Goal: Communication & Community: Participate in discussion

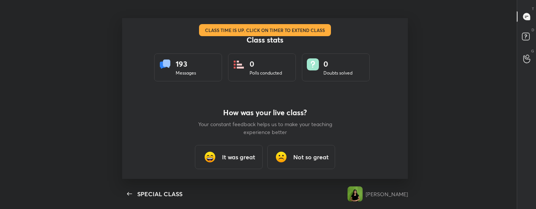
scroll to position [2, 0]
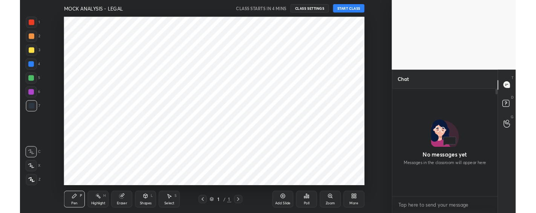
scroll to position [115, 112]
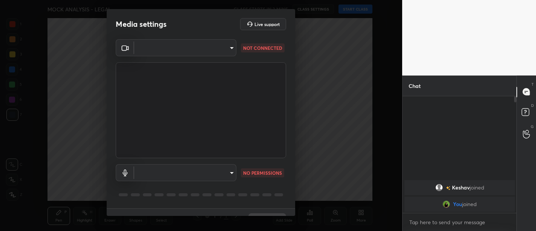
click at [202, 86] on video at bounding box center [201, 110] width 170 height 96
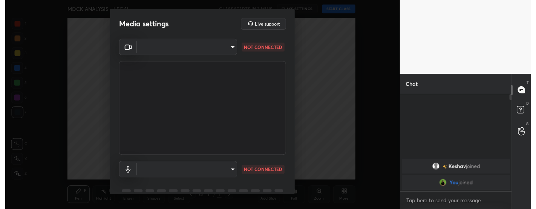
scroll to position [37525, 37314]
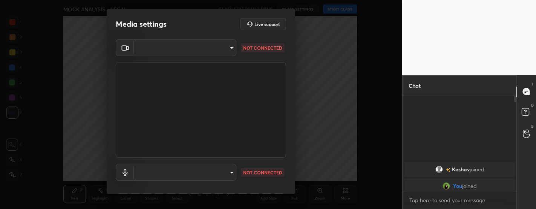
type textarea "x"
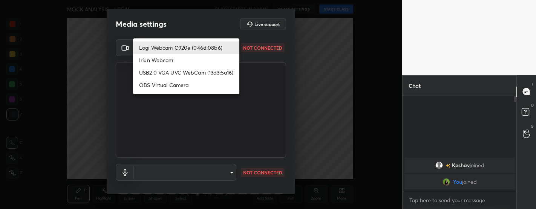
click at [190, 47] on body "1 2 3 4 5 6 7 C X Z C X Z E E Erase all H H MOCK ANALYSIS - LEGAL CLASS STARTS …" at bounding box center [268, 104] width 536 height 209
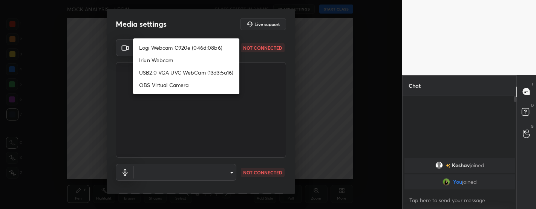
click at [183, 47] on li "Logi Webcam C920e (046d:08b6)" at bounding box center [186, 47] width 106 height 12
type input "bfdf6e9749fda72fa62dd39b8673869026ae3a59935418d763b6de5de5fe21f0"
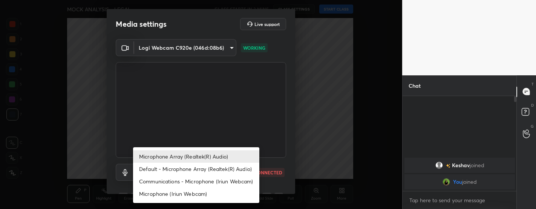
click at [179, 172] on body "1 2 3 4 5 6 7 C X Z C X Z E E Erase all H H MOCK ANALYSIS - LEGAL CLASS STARTS …" at bounding box center [268, 104] width 536 height 209
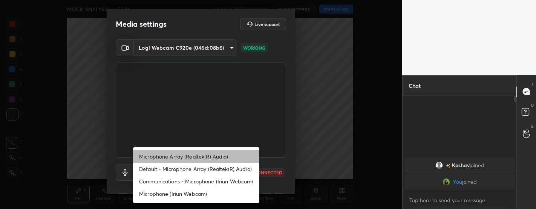
click at [190, 156] on li "Microphone Array (Realtek(R) Audio)" at bounding box center [196, 156] width 126 height 12
type input "39dcabe4211ffe38778a937b3a6d94b9ef5cdb2001055b5dc26673cf6ec39e92"
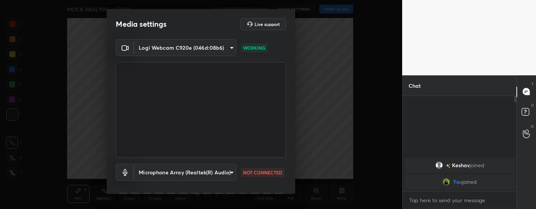
scroll to position [38, 0]
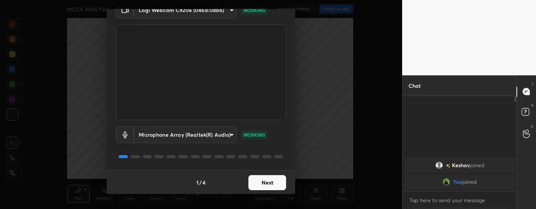
click at [266, 179] on button "Next" at bounding box center [267, 182] width 38 height 15
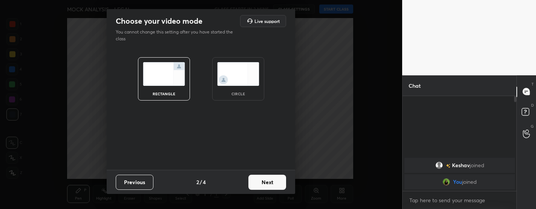
click at [268, 177] on button "Next" at bounding box center [267, 182] width 38 height 15
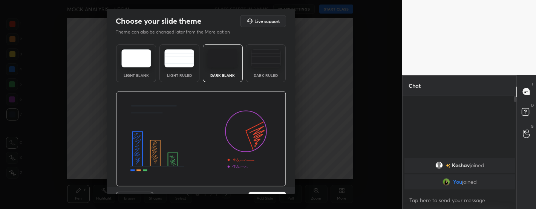
scroll to position [17, 0]
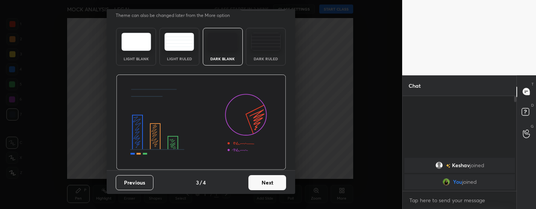
click at [265, 184] on button "Next" at bounding box center [267, 182] width 38 height 15
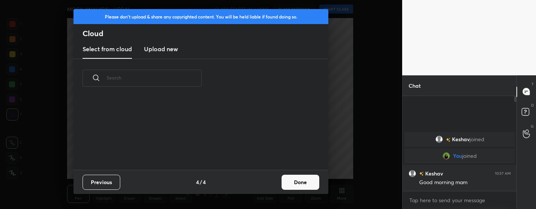
scroll to position [72, 242]
click at [292, 185] on button "Done" at bounding box center [301, 182] width 38 height 15
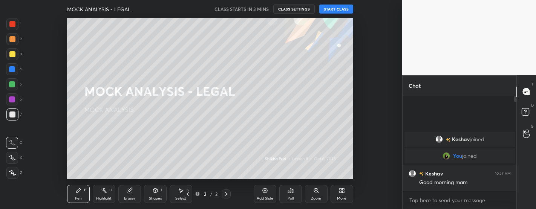
click at [328, 11] on button "START CLASS" at bounding box center [336, 9] width 34 height 9
click at [445, 198] on body "1 2 3 4 5 6 7 C X Z C X Z E E Erase all H H LIVE MOCK ANALYSIS - LEGAL 00:00:07…" at bounding box center [268, 104] width 536 height 209
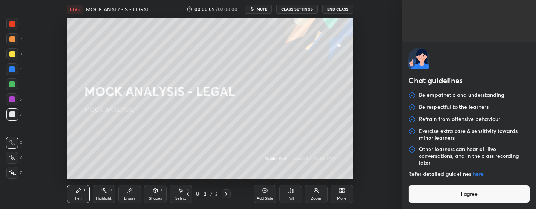
click at [445, 198] on button "I agree" at bounding box center [469, 194] width 122 height 18
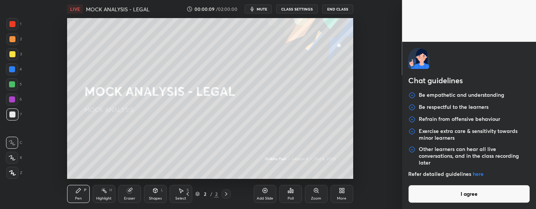
type textarea "x"
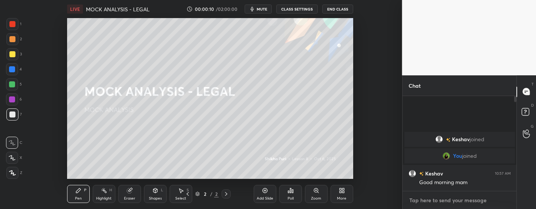
type textarea "c"
type textarea "x"
type textarea "cl"
type textarea "x"
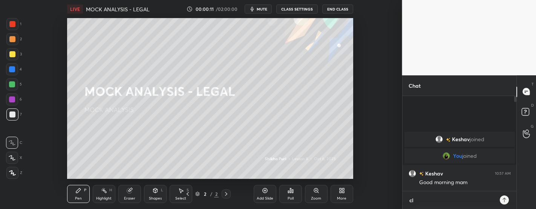
type textarea "cla"
type textarea "x"
type textarea "clas"
type textarea "x"
type textarea "class"
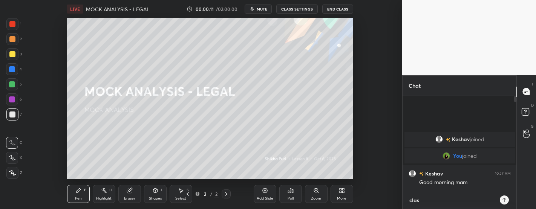
type textarea "x"
type textarea "class"
type textarea "x"
type textarea "class w"
type textarea "x"
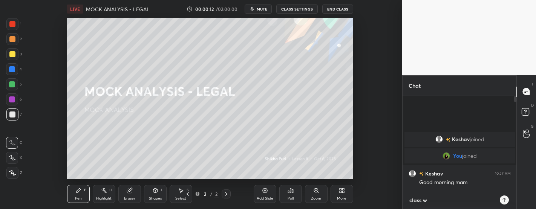
type textarea "class wi"
type textarea "x"
type textarea "class wil"
type textarea "x"
type textarea "class will"
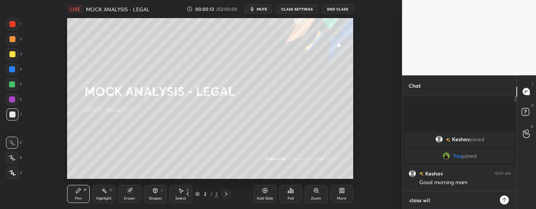
type textarea "x"
type textarea "class will"
type textarea "x"
type textarea "class will s"
type textarea "x"
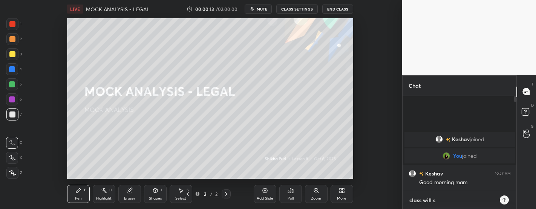
type textarea "class will st"
type textarea "x"
type textarea "class will sta"
type textarea "x"
type textarea "class will star"
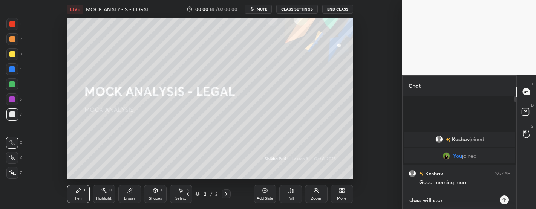
type textarea "x"
type textarea "class will start"
type textarea "x"
type textarea "class will start"
type textarea "x"
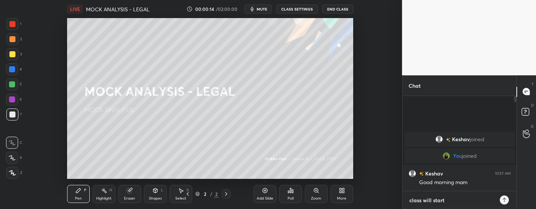
type textarea "class will start a"
type textarea "x"
type textarea "class will start at"
type textarea "x"
type textarea "class will start at"
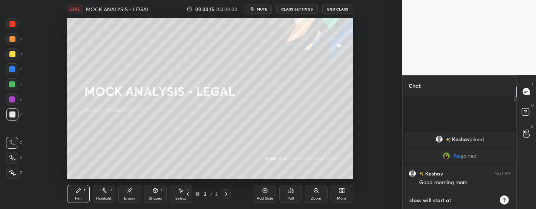
type textarea "x"
type textarea "class will start at 1"
type textarea "x"
type textarea "class will start at 11"
type textarea "x"
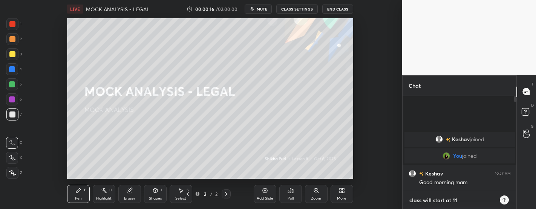
type textarea "class will start at 11;"
type textarea "x"
type textarea "class will start at 11;1"
type textarea "x"
type textarea "class will start at 11;15"
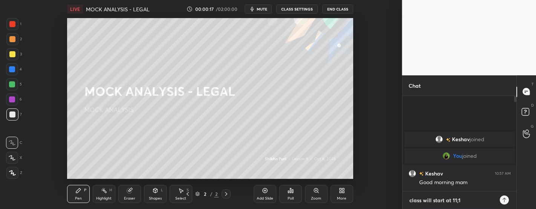
type textarea "x"
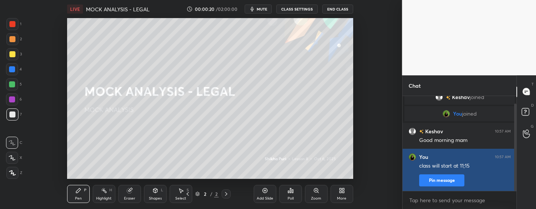
type textarea "x"
click at [445, 179] on button "Pin message" at bounding box center [441, 180] width 45 height 12
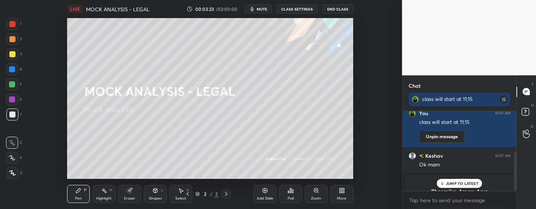
scroll to position [82, 0]
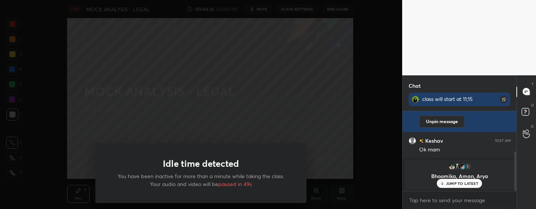
click at [152, 147] on div "Idle time detected You have been inactive for more than a minute while taking t…" at bounding box center [200, 173] width 211 height 60
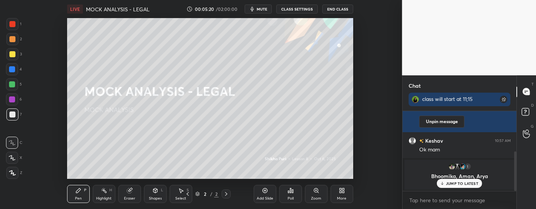
click at [50, 58] on div "Setting up your live class Poll for secs No correct answer Start poll" at bounding box center [210, 98] width 372 height 161
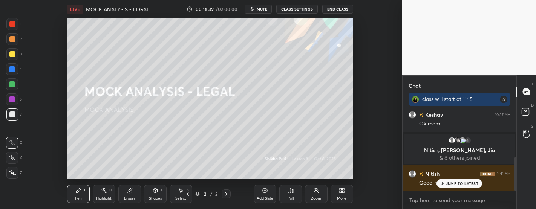
scroll to position [126, 0]
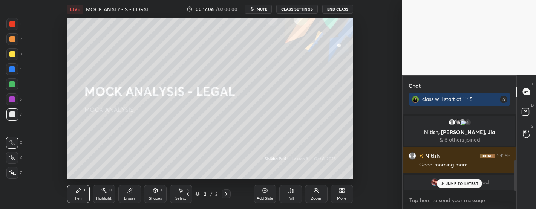
click at [468, 180] on div "JUMP TO LATEST" at bounding box center [459, 183] width 45 height 9
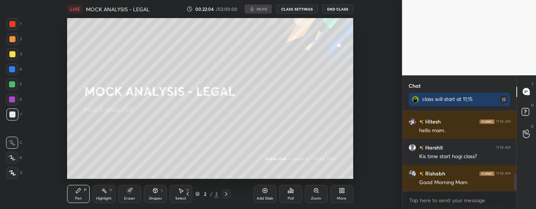
scroll to position [317, 0]
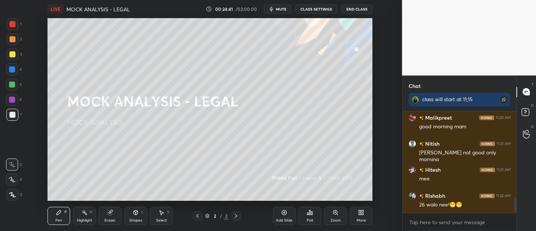
scroll to position [581, 0]
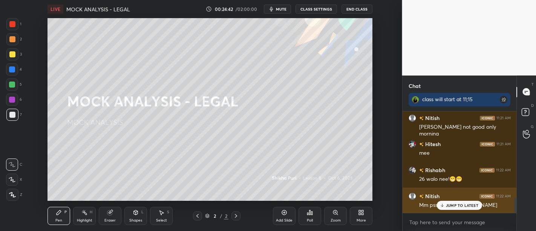
click at [453, 206] on p "JUMP TO LATEST" at bounding box center [462, 205] width 32 height 5
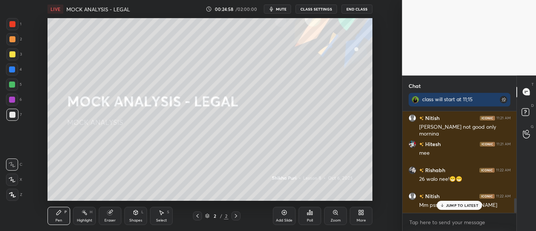
scroll to position [607, 0]
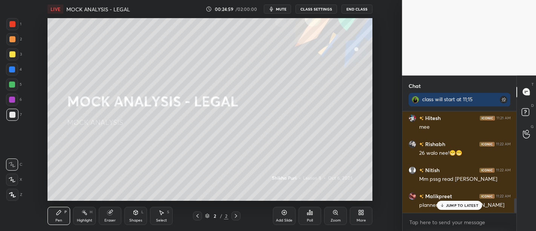
click at [364, 214] on div "More" at bounding box center [361, 216] width 23 height 18
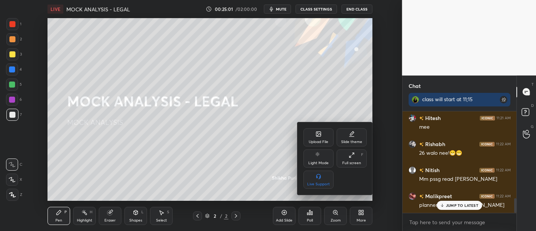
scroll to position [633, 0]
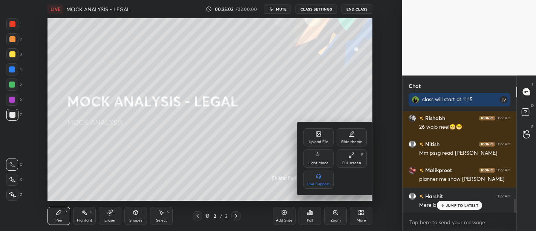
click at [318, 138] on div "Upload File" at bounding box center [318, 137] width 30 height 18
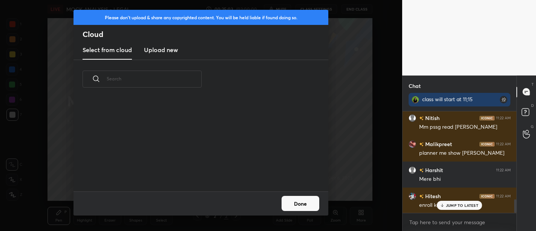
scroll to position [3, 4]
click at [167, 50] on h3 "Upload new" at bounding box center [161, 49] width 34 height 9
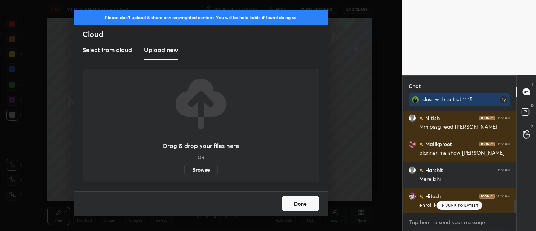
click at [209, 165] on label "Browse" at bounding box center [201, 170] width 34 height 12
click at [184, 165] on input "Browse" at bounding box center [184, 170] width 0 height 12
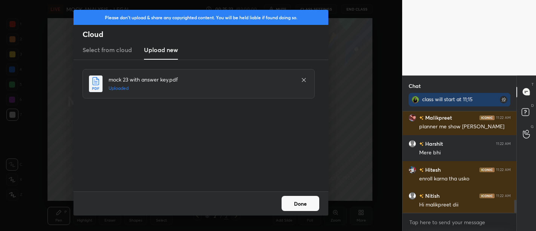
click at [302, 201] on button "Done" at bounding box center [301, 203] width 38 height 15
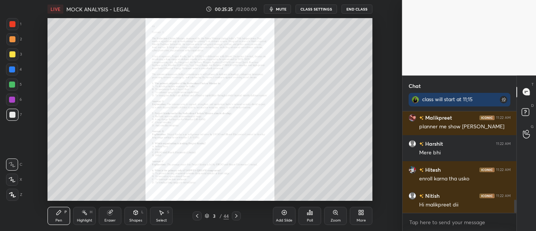
click at [335, 215] on icon at bounding box center [335, 212] width 6 height 6
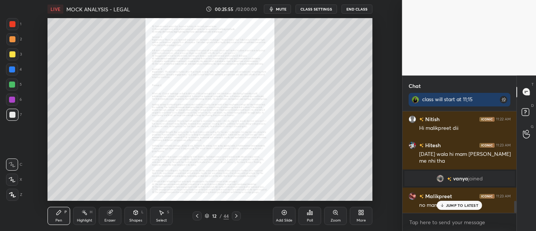
scroll to position [788, 0]
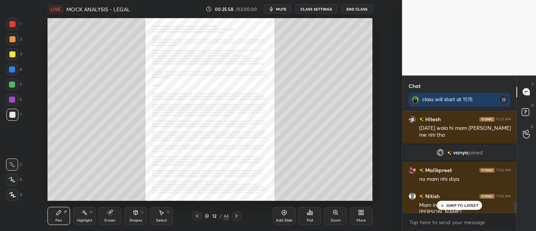
click at [459, 205] on p "JUMP TO LATEST" at bounding box center [462, 205] width 32 height 5
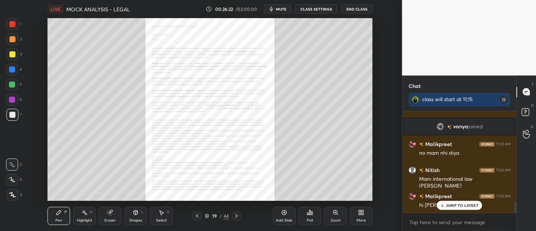
click at [338, 214] on icon at bounding box center [335, 212] width 6 height 6
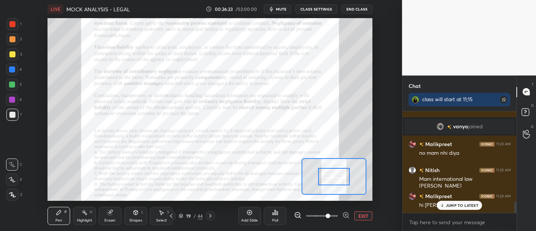
click at [326, 214] on span at bounding box center [322, 215] width 32 height 11
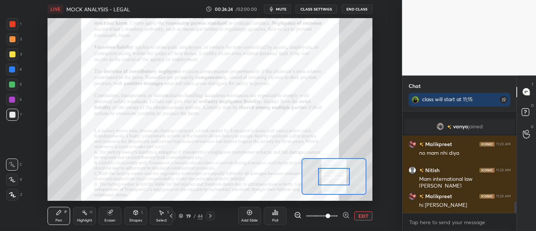
scroll to position [840, 0]
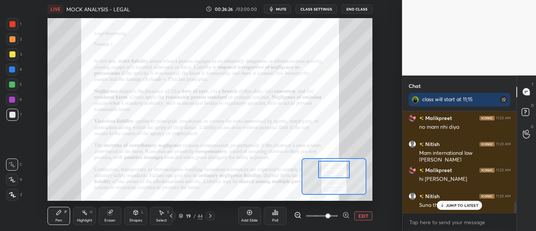
drag, startPoint x: 335, startPoint y: 177, endPoint x: 335, endPoint y: 170, distance: 7.2
click at [335, 170] on div at bounding box center [334, 169] width 32 height 17
click at [467, 204] on p "JUMP TO LATEST" at bounding box center [462, 205] width 32 height 5
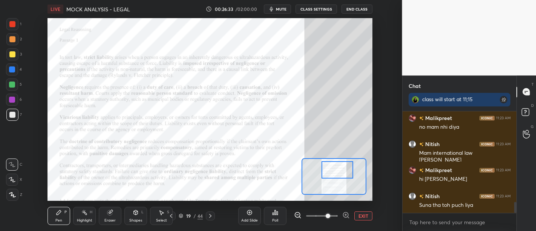
click at [332, 173] on div at bounding box center [337, 169] width 32 height 17
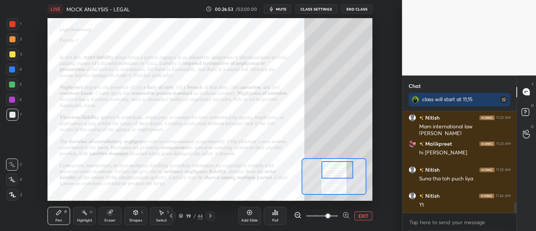
scroll to position [892, 0]
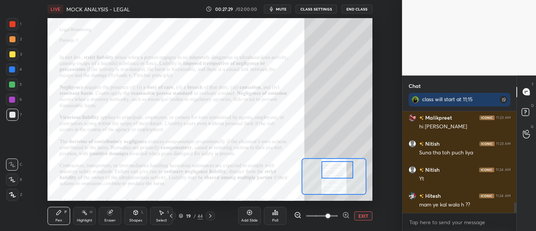
click at [13, 99] on div at bounding box center [12, 99] width 6 height 6
click at [15, 27] on div at bounding box center [12, 24] width 12 height 12
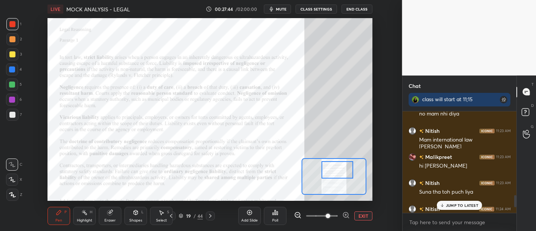
scroll to position [37503, 37313]
click at [450, 203] on p "JUMP TO LATEST" at bounding box center [462, 205] width 32 height 5
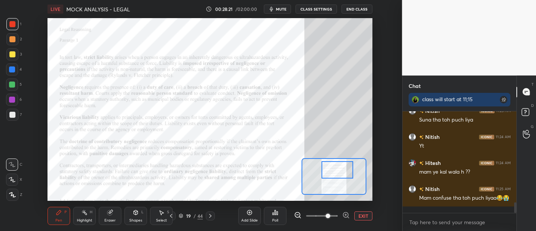
click at [256, 211] on div "Add Slide" at bounding box center [249, 216] width 23 height 18
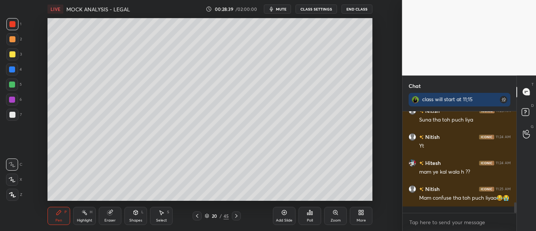
click at [12, 113] on div at bounding box center [12, 115] width 6 height 6
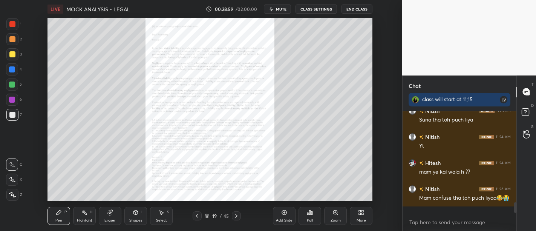
click at [334, 214] on icon at bounding box center [335, 212] width 4 height 4
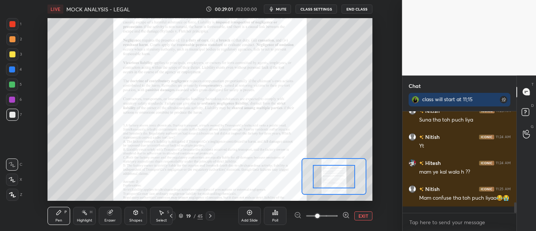
click at [325, 214] on span at bounding box center [322, 215] width 32 height 11
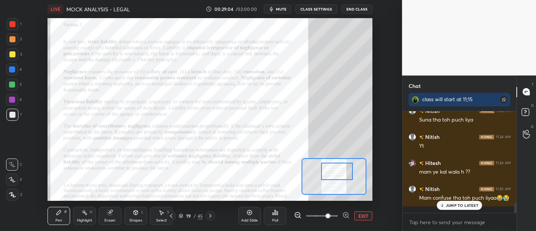
scroll to position [915, 0]
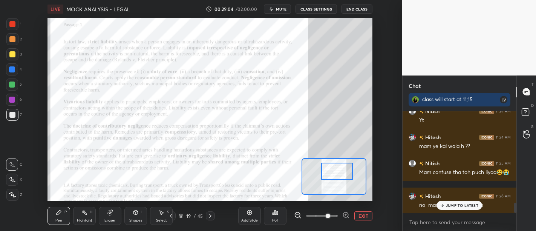
drag, startPoint x: 332, startPoint y: 176, endPoint x: 335, endPoint y: 171, distance: 6.1
click at [335, 171] on div at bounding box center [337, 170] width 32 height 17
click at [464, 205] on p "JUMP TO LATEST" at bounding box center [462, 205] width 32 height 5
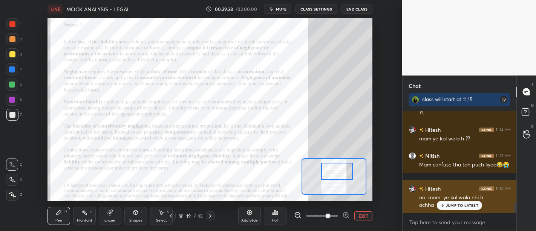
click at [460, 207] on p "JUMP TO LATEST" at bounding box center [462, 205] width 32 height 5
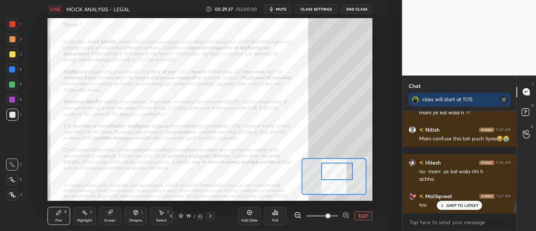
click at [462, 206] on p "JUMP TO LATEST" at bounding box center [462, 205] width 32 height 5
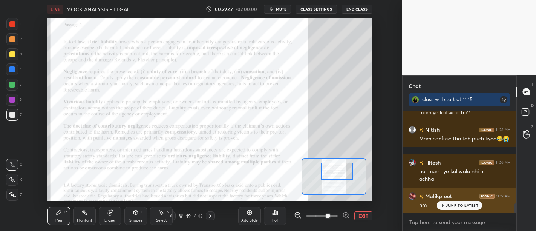
scroll to position [975, 0]
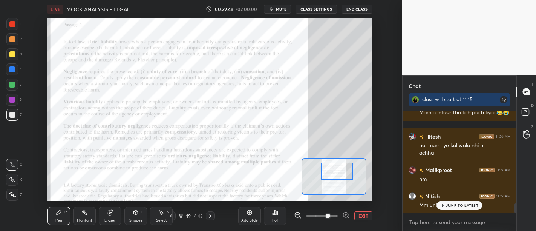
click at [454, 207] on p "JUMP TO LATEST" at bounding box center [462, 205] width 32 height 5
click at [13, 104] on div at bounding box center [12, 99] width 12 height 12
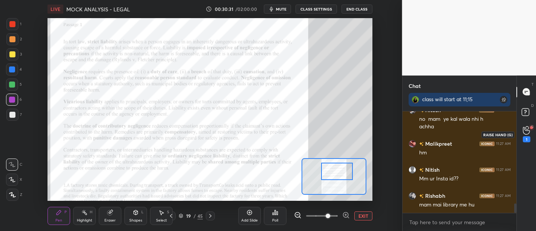
click at [524, 135] on div "1" at bounding box center [527, 134] width 8 height 16
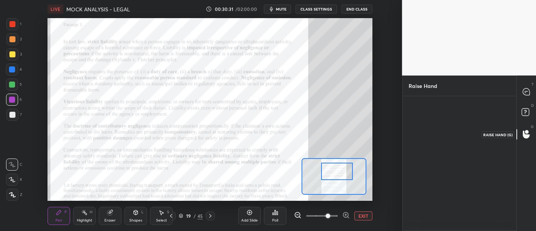
scroll to position [3, 2]
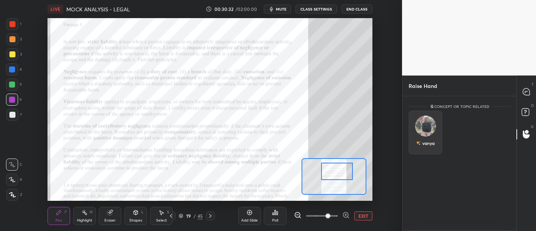
click at [424, 127] on img "grid" at bounding box center [425, 125] width 21 height 21
click at [425, 148] on button "INVITE" at bounding box center [425, 148] width 27 height 10
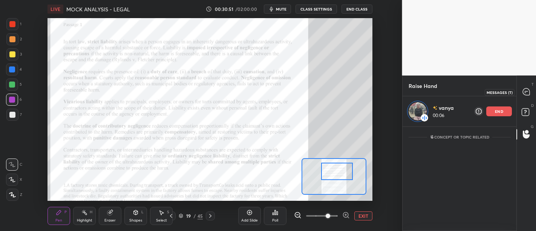
click at [526, 91] on icon at bounding box center [526, 91] width 3 height 0
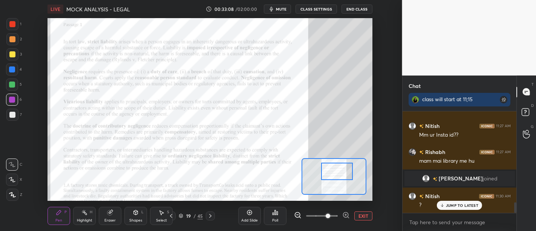
scroll to position [892, 0]
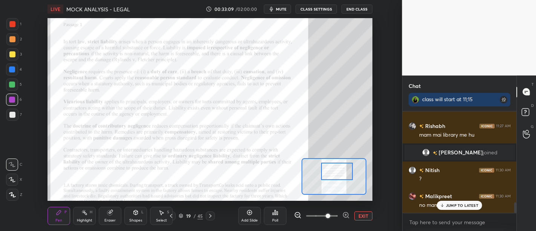
click at [467, 207] on p "JUMP TO LATEST" at bounding box center [462, 205] width 32 height 5
click at [258, 210] on div "Add Slide" at bounding box center [249, 216] width 23 height 18
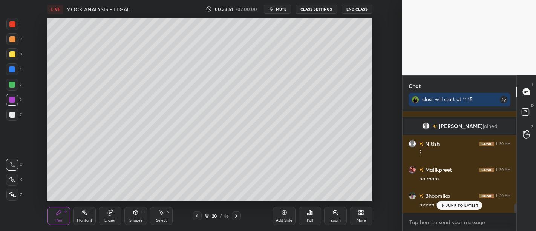
scroll to position [1022, 0]
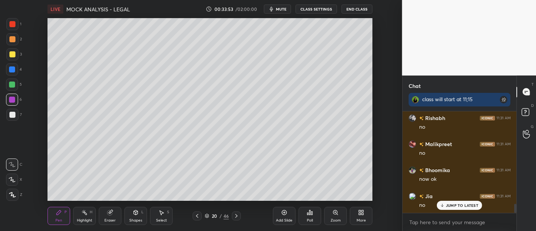
click at [456, 205] on p "JUMP TO LATEST" at bounding box center [462, 205] width 32 height 5
click at [287, 214] on div "Add Slide" at bounding box center [284, 216] width 23 height 18
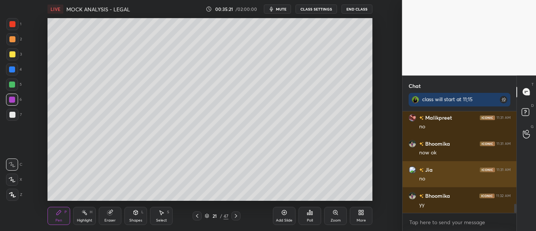
scroll to position [1074, 0]
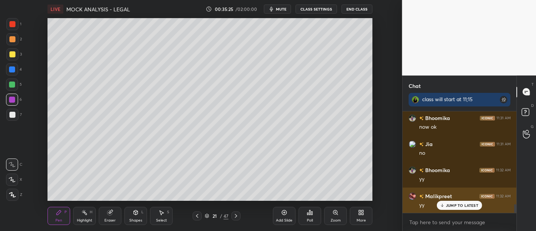
click at [462, 207] on p "JUMP TO LATEST" at bounding box center [462, 205] width 32 height 5
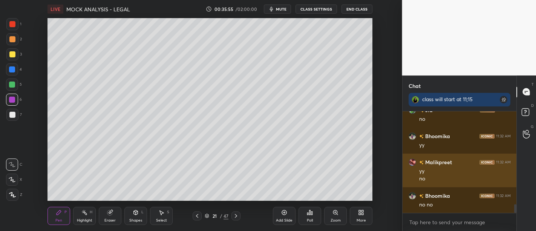
scroll to position [1125, 0]
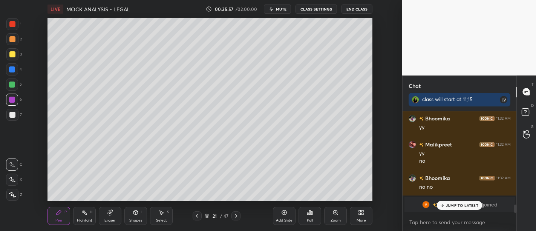
click at [455, 206] on p "JUMP TO LATEST" at bounding box center [462, 205] width 32 height 5
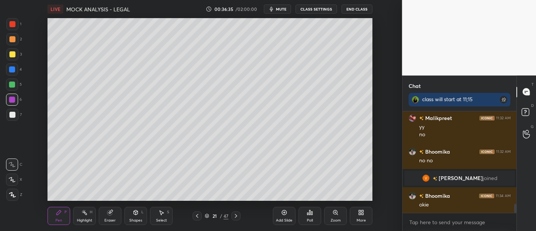
scroll to position [1053, 0]
click at [287, 215] on div "Add Slide" at bounding box center [284, 216] width 23 height 18
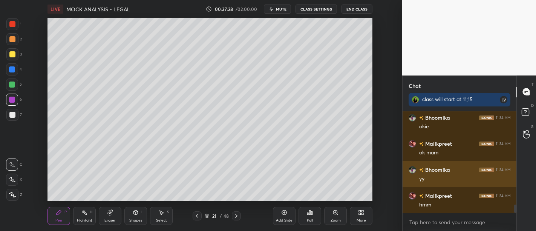
scroll to position [1156, 0]
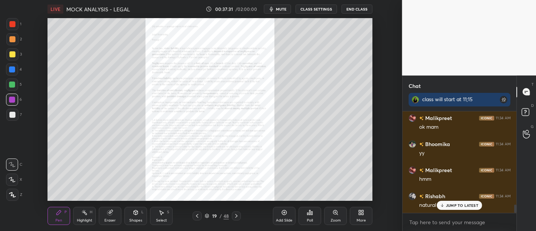
click at [335, 217] on div "Zoom" at bounding box center [335, 216] width 23 height 18
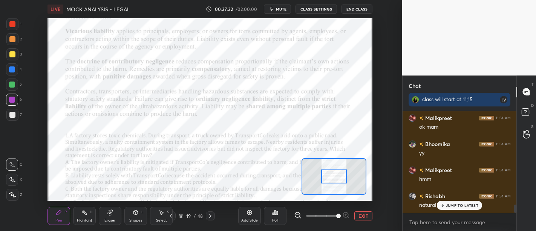
click at [335, 217] on span at bounding box center [322, 215] width 32 height 11
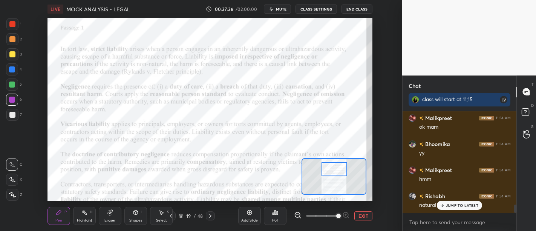
drag, startPoint x: 332, startPoint y: 175, endPoint x: 332, endPoint y: 168, distance: 7.2
click at [332, 168] on div at bounding box center [333, 169] width 25 height 14
click at [450, 208] on div "JUMP TO LATEST" at bounding box center [459, 204] width 45 height 9
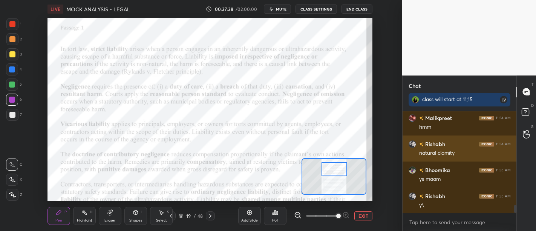
scroll to position [1209, 0]
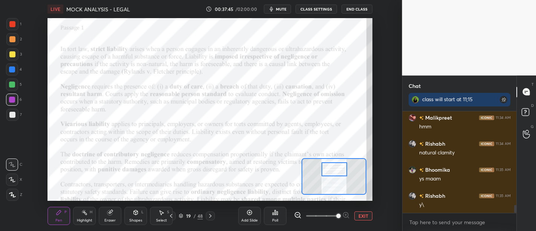
click at [9, 24] on div at bounding box center [12, 24] width 12 height 12
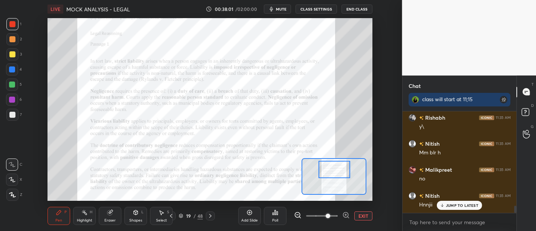
scroll to position [1312, 0]
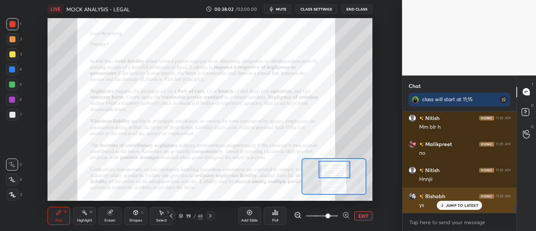
click at [458, 205] on p "JUMP TO LATEST" at bounding box center [462, 205] width 32 height 5
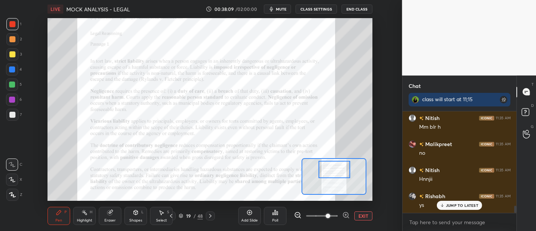
scroll to position [1338, 0]
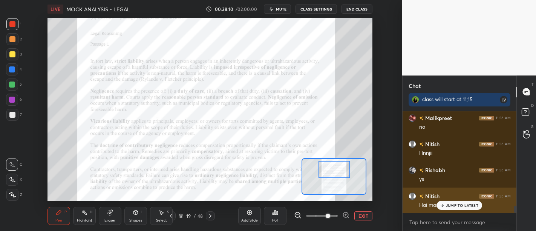
click at [458, 205] on p "JUMP TO LATEST" at bounding box center [462, 205] width 32 height 5
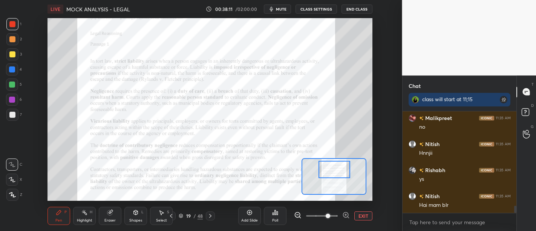
scroll to position [1339, 0]
click at [528, 132] on icon at bounding box center [526, 130] width 7 height 9
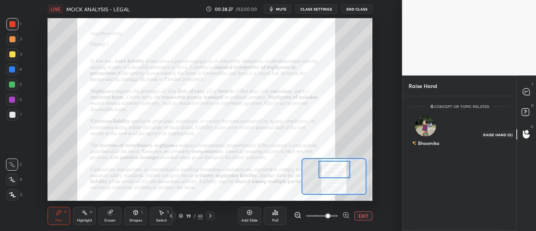
scroll to position [3, 2]
click at [429, 122] on img "grid" at bounding box center [425, 125] width 21 height 21
click at [427, 146] on button "INVITE" at bounding box center [425, 148] width 27 height 10
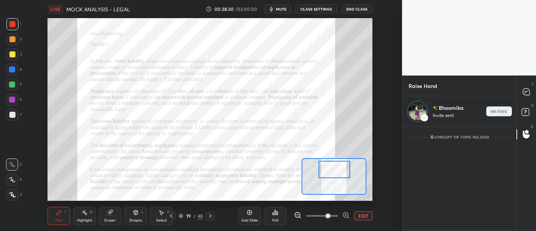
scroll to position [2, 2]
click at [526, 93] on icon at bounding box center [526, 91] width 7 height 7
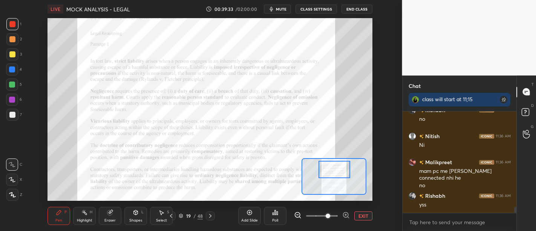
scroll to position [1610, 0]
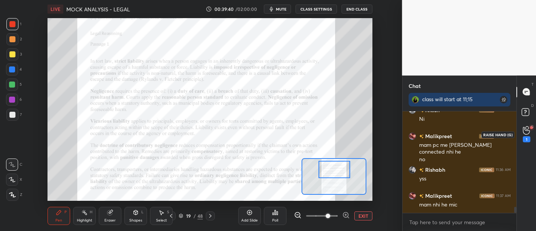
click at [528, 137] on div "1" at bounding box center [527, 139] width 8 height 6
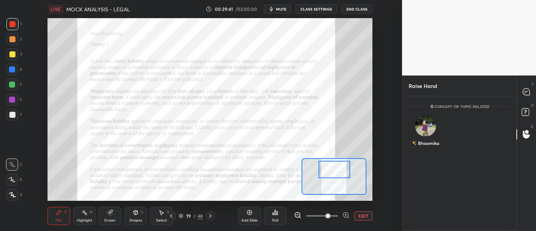
scroll to position [3, 2]
click at [522, 110] on rect at bounding box center [525, 111] width 7 height 7
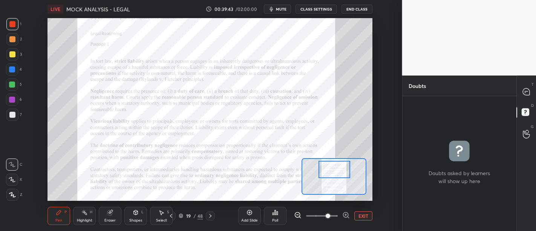
scroll to position [132, 112]
click at [523, 132] on icon at bounding box center [526, 134] width 7 height 9
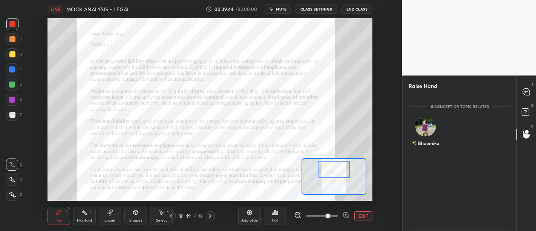
click at [429, 126] on img "grid" at bounding box center [425, 125] width 21 height 21
click at [431, 144] on button "INVITE" at bounding box center [425, 148] width 27 height 10
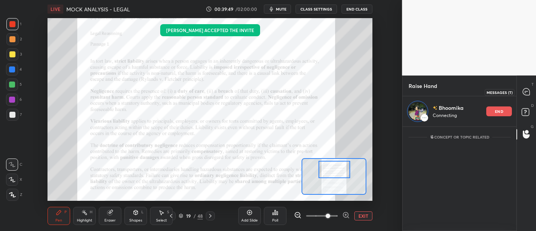
click at [525, 92] on icon at bounding box center [526, 91] width 7 height 7
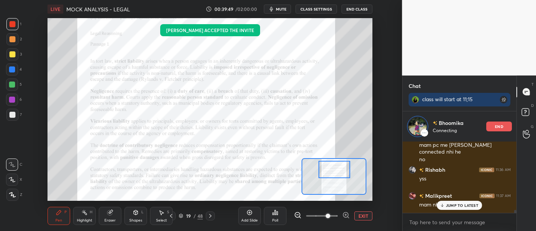
scroll to position [69, 112]
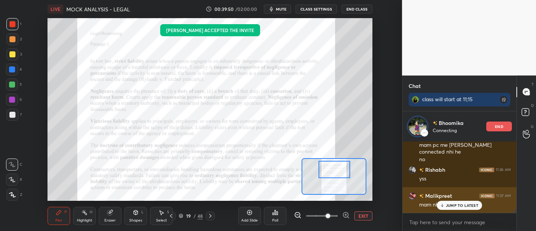
click at [462, 207] on p "JUMP TO LATEST" at bounding box center [462, 205] width 32 height 5
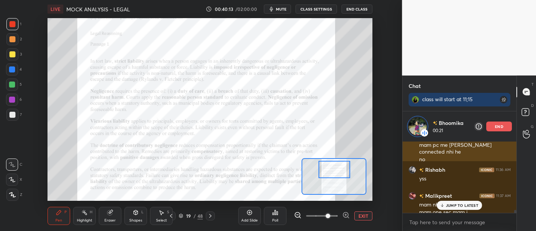
scroll to position [1654, 0]
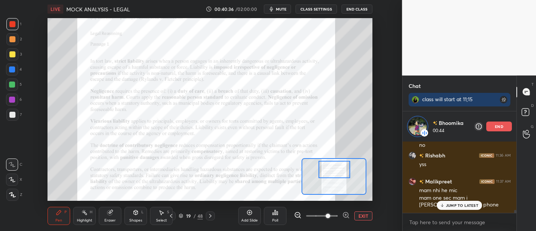
click at [498, 125] on p "end" at bounding box center [499, 126] width 8 height 4
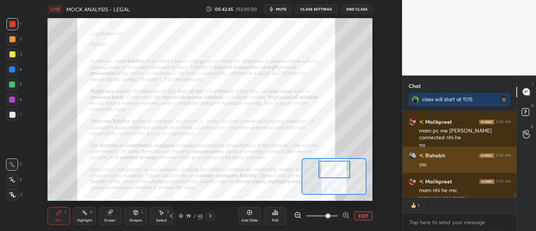
scroll to position [84, 112]
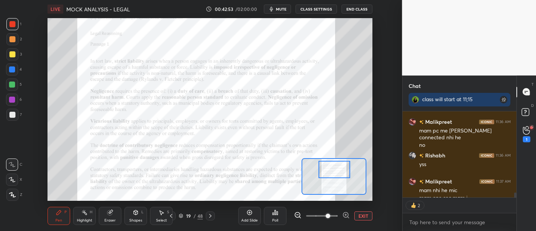
click at [524, 135] on div "1" at bounding box center [527, 134] width 8 height 16
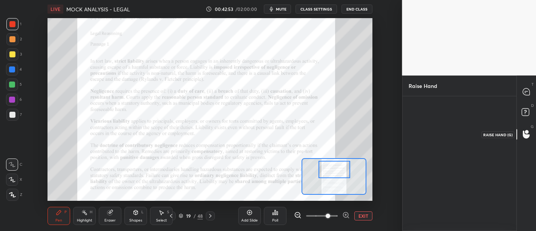
scroll to position [3, 2]
click at [529, 135] on icon at bounding box center [526, 134] width 7 height 8
click at [421, 124] on img "grid" at bounding box center [425, 125] width 21 height 21
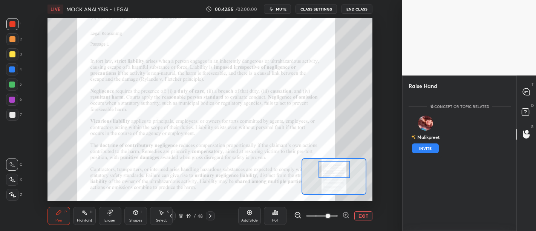
click at [428, 147] on button "INVITE" at bounding box center [425, 148] width 27 height 10
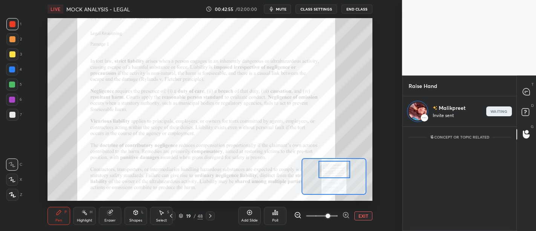
scroll to position [2, 2]
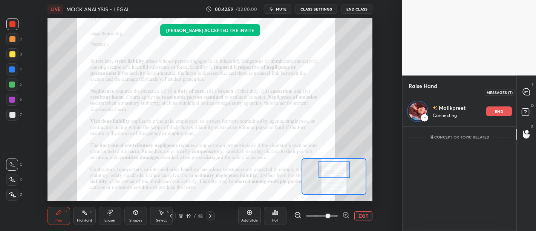
click at [528, 93] on icon at bounding box center [526, 91] width 7 height 7
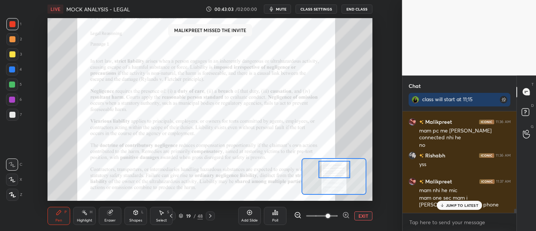
scroll to position [1624, 0]
click at [520, 138] on div at bounding box center [526, 134] width 15 height 14
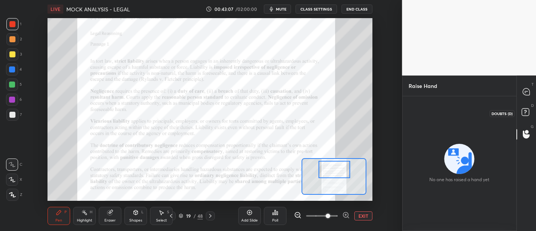
click at [525, 113] on icon at bounding box center [525, 111] width 3 height 3
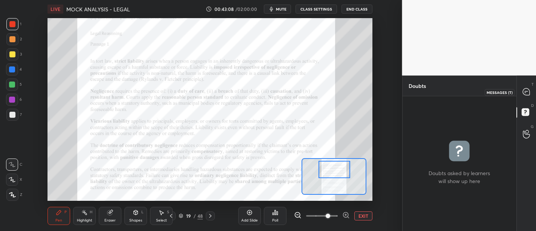
click at [524, 91] on icon at bounding box center [526, 91] width 7 height 7
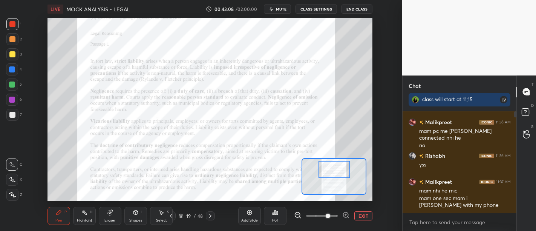
scroll to position [99, 112]
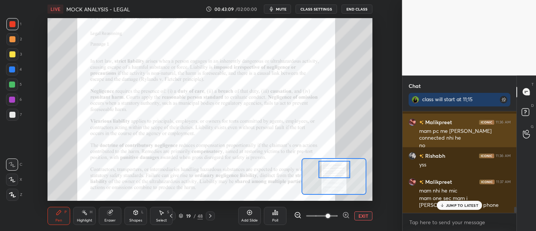
click at [456, 206] on p "JUMP TO LATEST" at bounding box center [462, 205] width 32 height 5
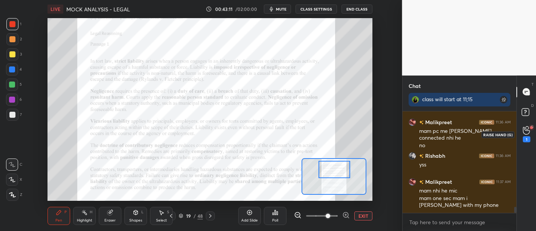
click at [524, 138] on div "1" at bounding box center [527, 139] width 8 height 6
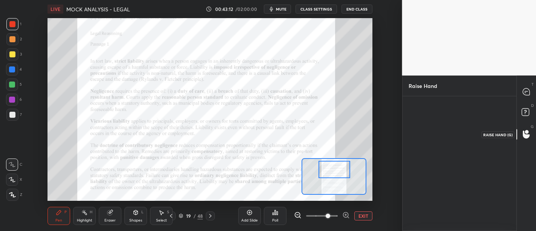
scroll to position [3, 2]
click at [421, 136] on div "Malikpreet" at bounding box center [425, 142] width 28 height 13
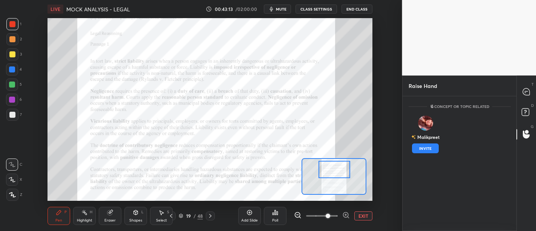
click at [431, 147] on button "INVITE" at bounding box center [425, 148] width 27 height 10
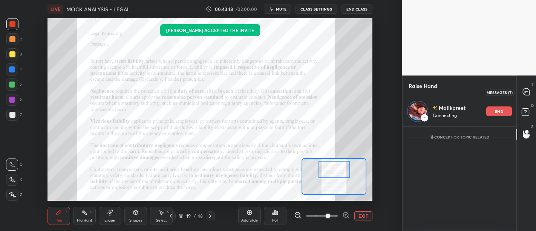
click at [525, 93] on icon at bounding box center [526, 91] width 7 height 7
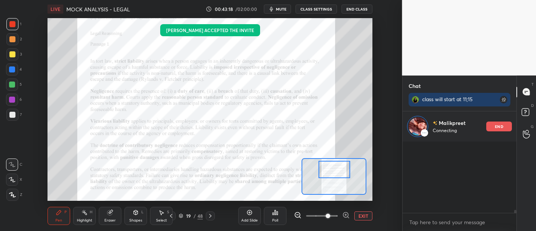
scroll to position [0, 0]
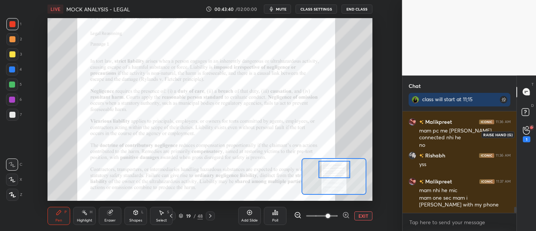
click at [528, 135] on icon at bounding box center [526, 130] width 7 height 9
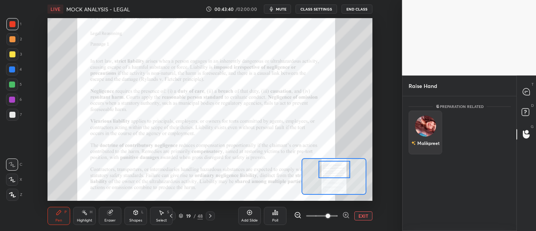
click at [425, 129] on img "grid" at bounding box center [425, 125] width 21 height 21
click at [431, 148] on button "INVITE" at bounding box center [425, 148] width 27 height 10
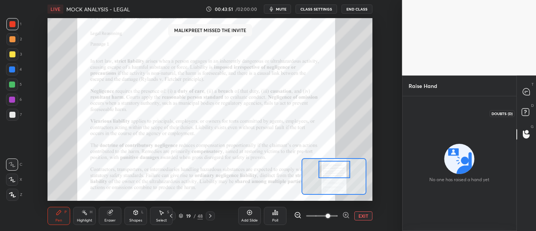
click at [528, 111] on rect at bounding box center [525, 111] width 7 height 7
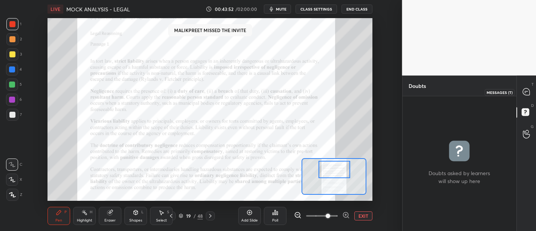
click at [524, 94] on icon at bounding box center [526, 91] width 7 height 7
type textarea "x"
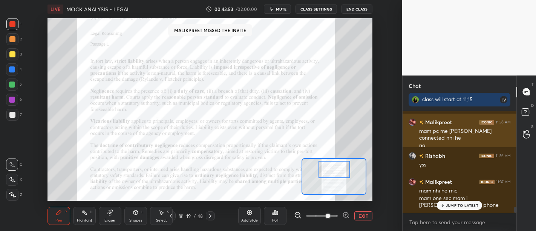
click at [458, 203] on p "JUMP TO LATEST" at bounding box center [462, 205] width 32 height 5
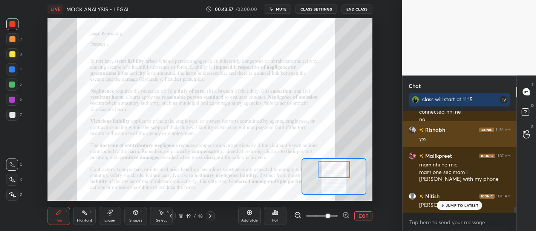
click at [461, 207] on p "JUMP TO LATEST" at bounding box center [462, 205] width 32 height 5
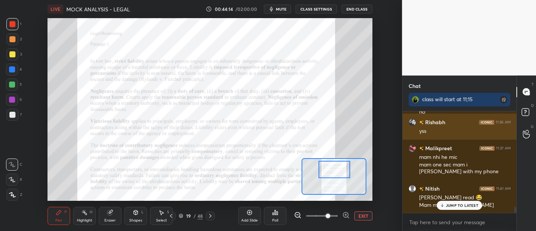
click at [447, 206] on p "JUMP TO LATEST" at bounding box center [462, 205] width 32 height 5
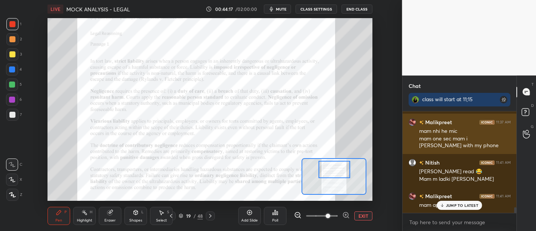
click at [453, 206] on p "JUMP TO LATEST" at bounding box center [462, 205] width 32 height 5
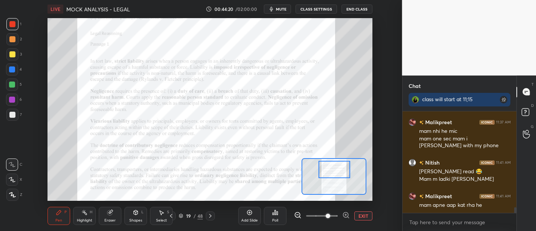
scroll to position [1683, 0]
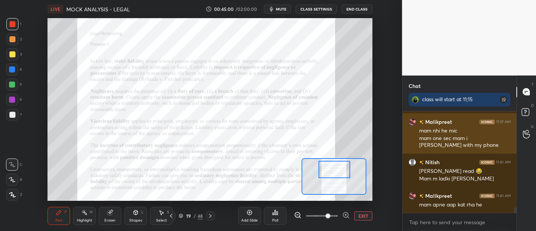
click at [12, 71] on div at bounding box center [12, 69] width 6 height 6
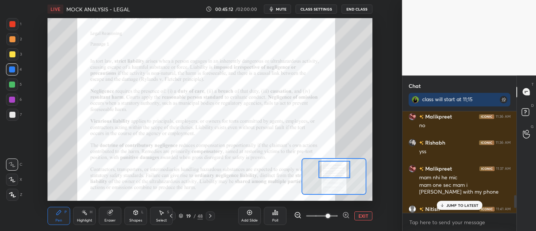
scroll to position [182, 372]
click at [454, 202] on div "JUMP TO LATEST" at bounding box center [459, 204] width 45 height 9
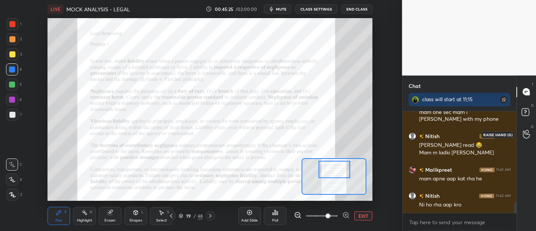
click at [528, 134] on icon at bounding box center [526, 134] width 7 height 9
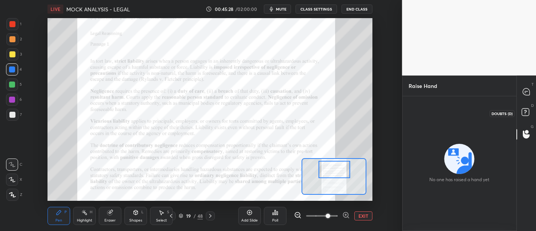
click at [517, 110] on div "D Doubts (D)" at bounding box center [526, 113] width 19 height 21
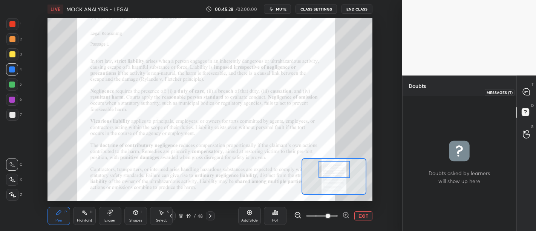
click at [526, 92] on icon at bounding box center [526, 91] width 7 height 7
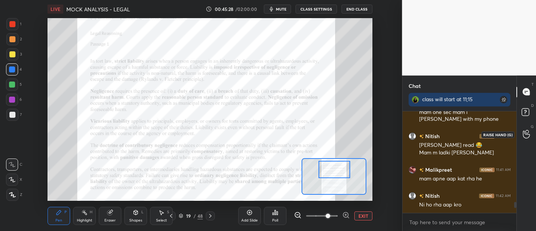
scroll to position [99, 112]
click at [528, 136] on div "1" at bounding box center [527, 139] width 8 height 6
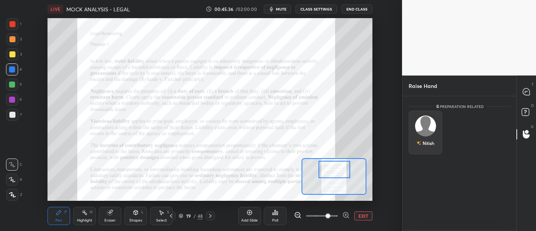
click at [425, 129] on img "grid" at bounding box center [425, 125] width 21 height 21
click at [426, 150] on button "INVITE" at bounding box center [425, 148] width 27 height 10
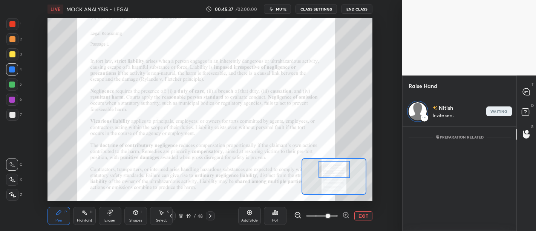
scroll to position [2, 2]
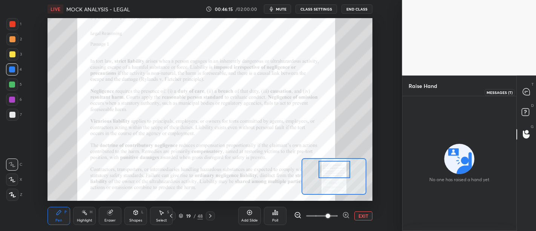
click at [530, 90] on div at bounding box center [526, 92] width 15 height 14
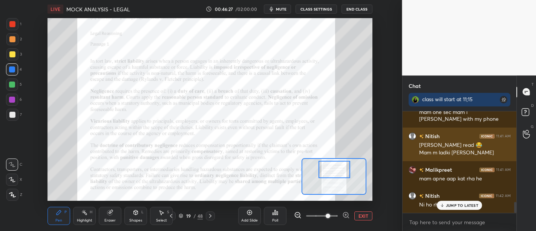
scroll to position [844, 0]
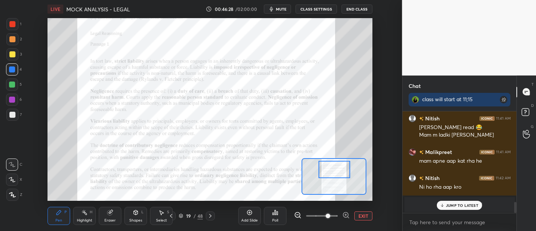
click at [460, 206] on p "JUMP TO LATEST" at bounding box center [462, 205] width 32 height 5
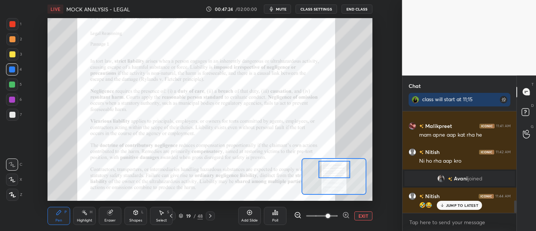
scroll to position [99, 112]
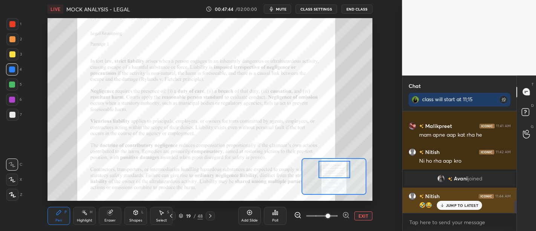
click at [464, 200] on div "JUMP TO LATEST" at bounding box center [459, 204] width 45 height 9
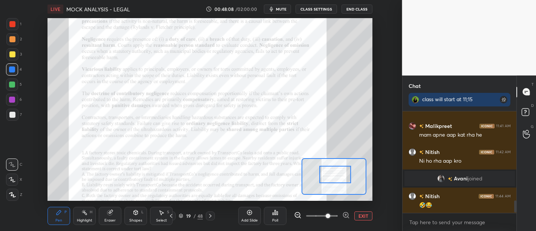
scroll to position [761, 0]
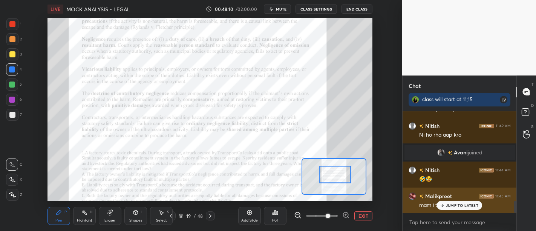
click at [448, 204] on p "JUMP TO LATEST" at bounding box center [462, 205] width 32 height 5
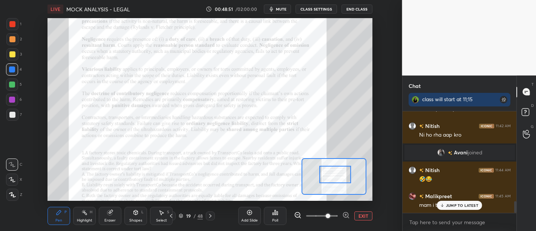
scroll to position [787, 0]
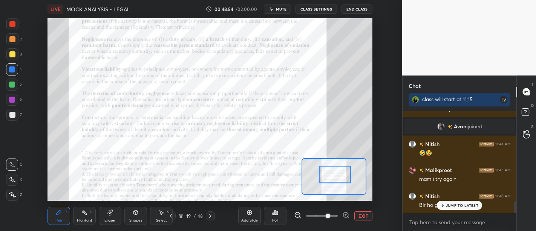
click at [453, 205] on p "JUMP TO LATEST" at bounding box center [462, 205] width 32 height 5
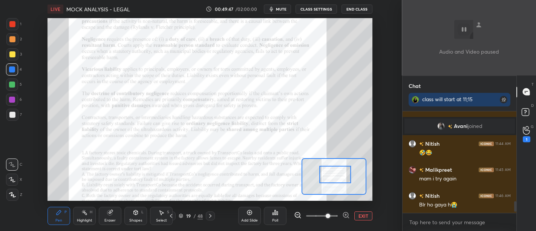
scroll to position [891, 0]
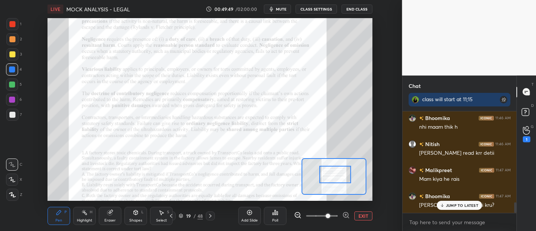
click at [461, 203] on p "JUMP TO LATEST" at bounding box center [462, 205] width 32 height 5
click at [530, 130] on div "1" at bounding box center [526, 134] width 15 height 14
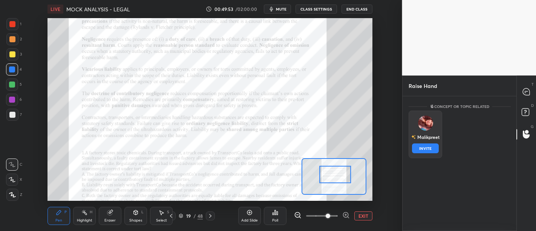
click at [430, 132] on div "Malikpreet INVITE" at bounding box center [426, 133] width 34 height 47
click at [428, 144] on button "INVITE" at bounding box center [425, 148] width 27 height 10
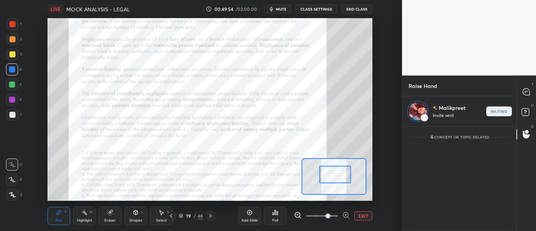
scroll to position [2, 2]
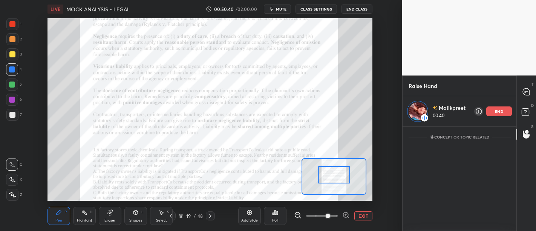
click at [497, 111] on p "end" at bounding box center [499, 111] width 8 height 4
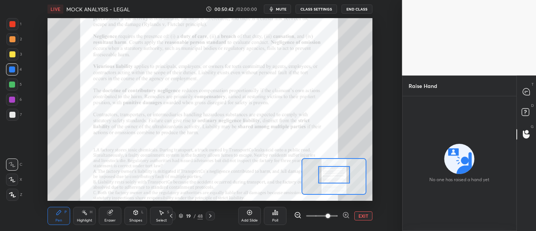
click at [536, 91] on div "T Messages (T)" at bounding box center [526, 91] width 19 height 21
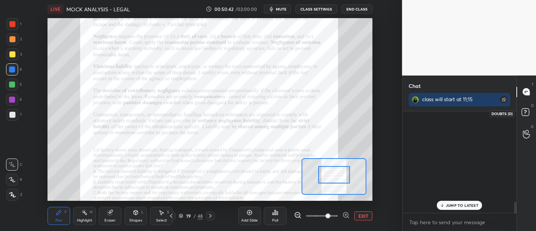
scroll to position [99, 112]
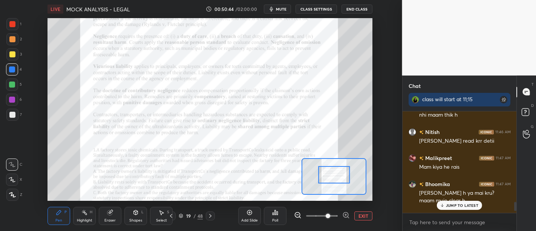
click at [458, 207] on p "JUMP TO LATEST" at bounding box center [462, 205] width 32 height 5
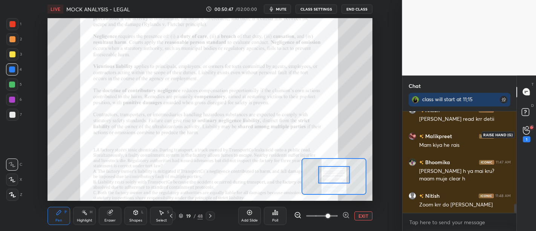
click at [523, 130] on icon at bounding box center [526, 130] width 7 height 9
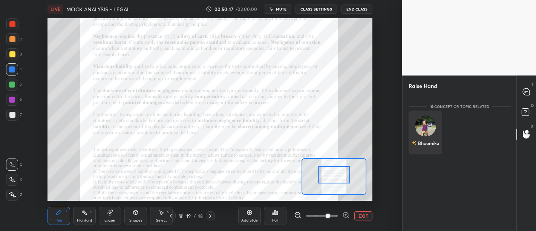
click at [424, 129] on img "grid" at bounding box center [425, 125] width 21 height 21
click at [430, 147] on button "INVITE" at bounding box center [425, 148] width 27 height 10
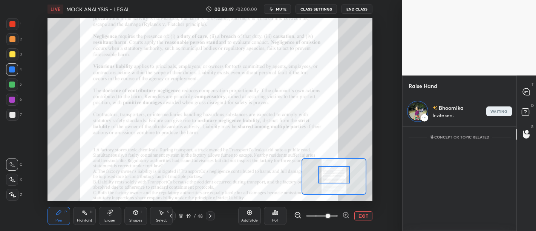
scroll to position [2, 2]
click at [496, 110] on p "end" at bounding box center [499, 111] width 8 height 4
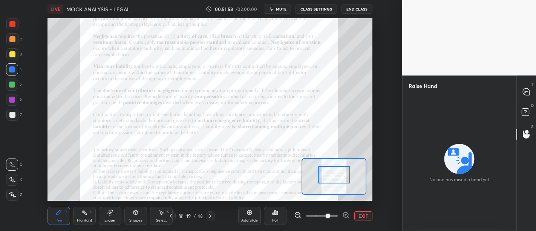
click at [528, 91] on icon at bounding box center [526, 91] width 3 height 0
type textarea "x"
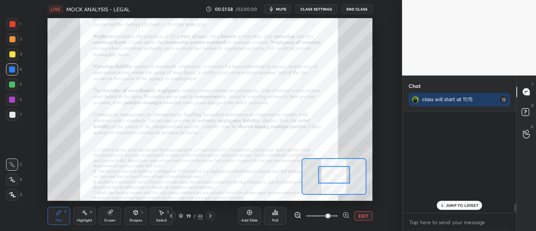
scroll to position [99, 112]
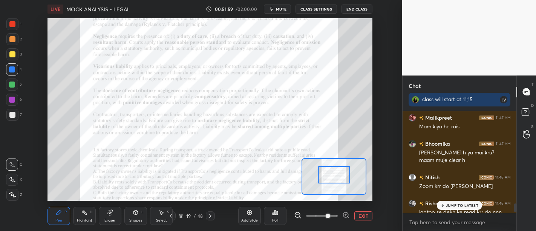
click at [451, 207] on p "JUMP TO LATEST" at bounding box center [462, 205] width 32 height 5
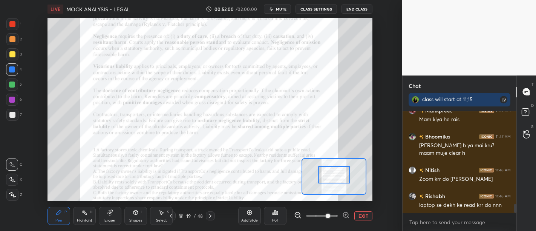
scroll to position [1057, 0]
click at [250, 213] on icon at bounding box center [249, 212] width 2 height 2
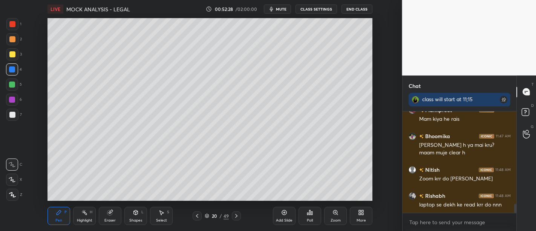
scroll to position [1083, 0]
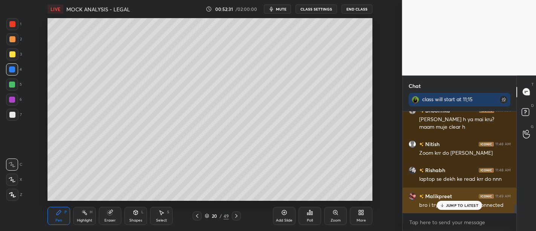
click at [462, 205] on p "JUMP TO LATEST" at bounding box center [462, 205] width 32 height 5
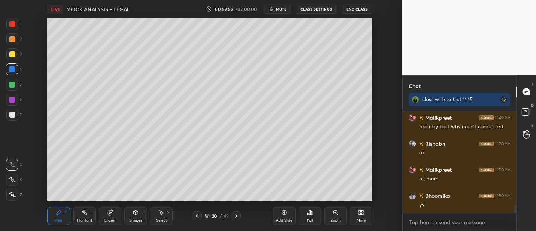
scroll to position [1187, 0]
click at [288, 218] on div "Add Slide" at bounding box center [284, 220] width 17 height 4
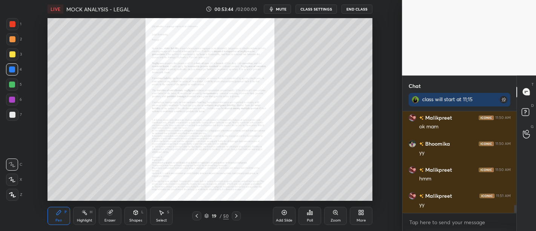
click at [338, 216] on div "Zoom" at bounding box center [335, 216] width 23 height 18
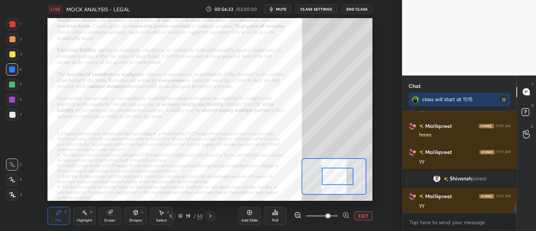
scroll to position [1062, 0]
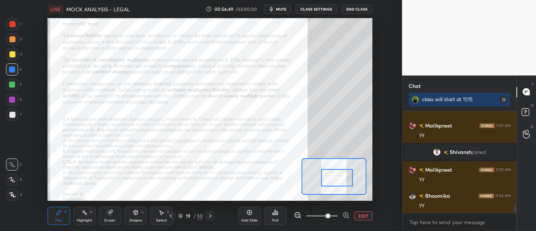
click at [331, 174] on div at bounding box center [337, 177] width 32 height 17
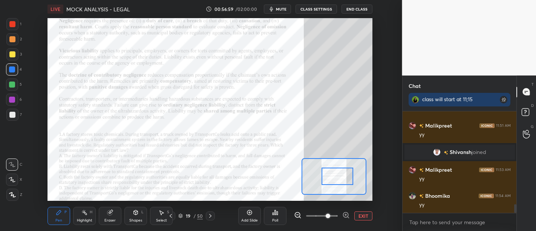
click at [335, 178] on div at bounding box center [337, 175] width 32 height 17
click at [11, 164] on icon at bounding box center [12, 164] width 7 height 5
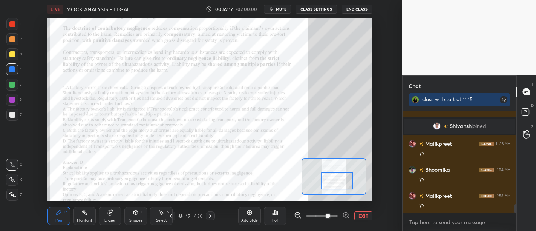
drag, startPoint x: 341, startPoint y: 173, endPoint x: 341, endPoint y: 178, distance: 4.9
click at [341, 178] on div at bounding box center [337, 180] width 32 height 17
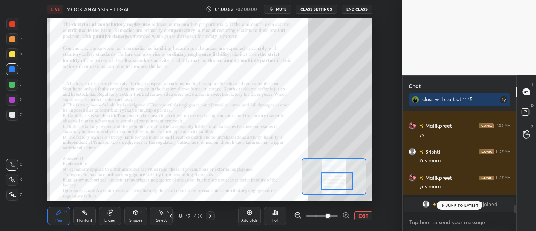
scroll to position [1184, 0]
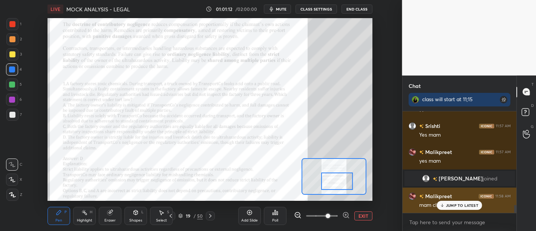
click at [467, 210] on div "Malikpreet 11:58 AM mam clr he" at bounding box center [459, 200] width 114 height 26
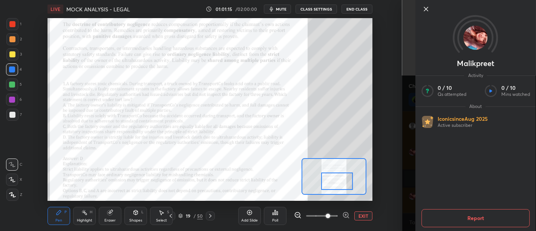
click at [423, 9] on icon at bounding box center [425, 9] width 9 height 9
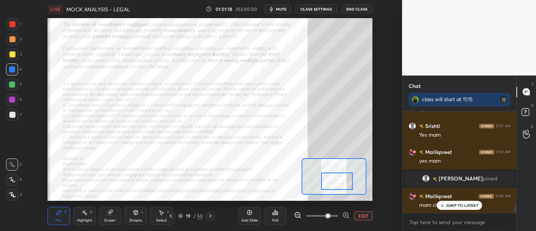
click at [456, 204] on p "JUMP TO LATEST" at bounding box center [462, 205] width 32 height 5
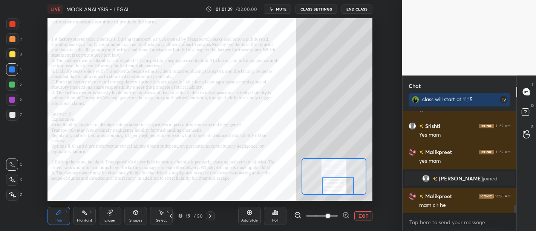
drag, startPoint x: 335, startPoint y: 180, endPoint x: 337, endPoint y: 188, distance: 8.4
click at [337, 188] on div at bounding box center [338, 185] width 32 height 17
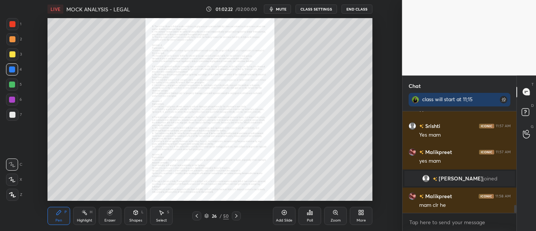
click at [340, 219] on div "Zoom" at bounding box center [336, 220] width 10 height 4
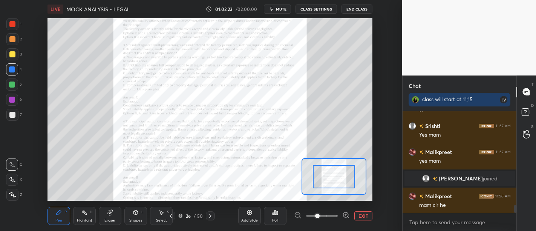
click at [320, 213] on span at bounding box center [317, 215] width 5 height 5
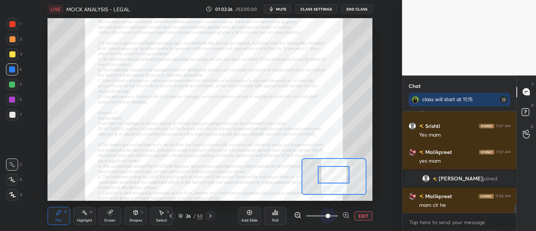
click at [331, 214] on span at bounding box center [322, 215] width 32 height 11
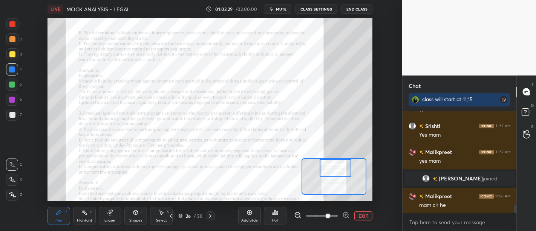
click at [333, 154] on div "Setting up your live class Poll for secs No correct answer Start poll" at bounding box center [209, 109] width 325 height 183
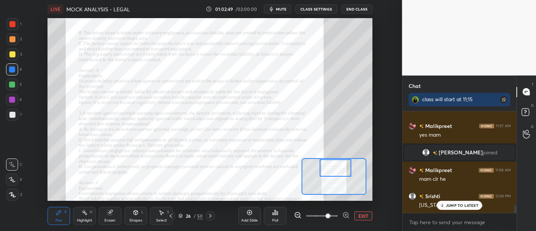
click at [462, 208] on div "JUMP TO LATEST" at bounding box center [459, 204] width 45 height 9
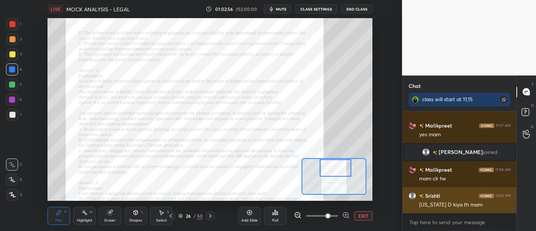
scroll to position [1218, 0]
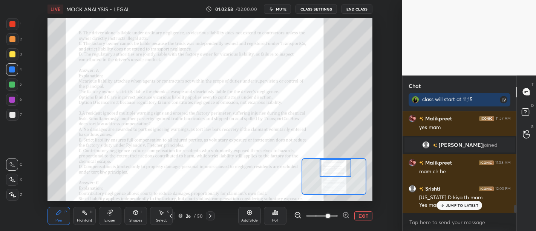
click at [466, 208] on div "JUMP TO LATEST" at bounding box center [459, 204] width 45 height 9
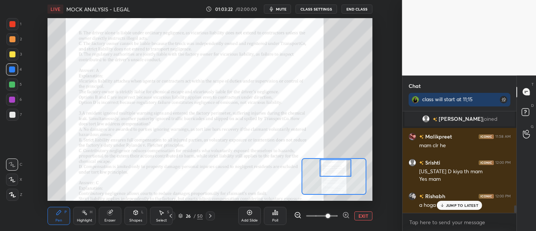
click at [461, 205] on p "JUMP TO LATEST" at bounding box center [462, 205] width 32 height 5
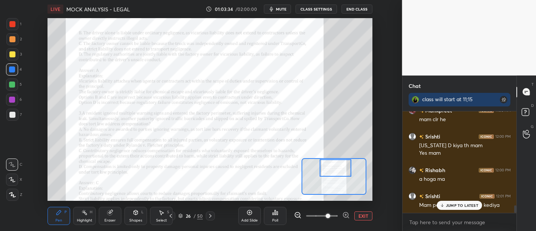
click at [461, 205] on p "JUMP TO LATEST" at bounding box center [462, 205] width 32 height 5
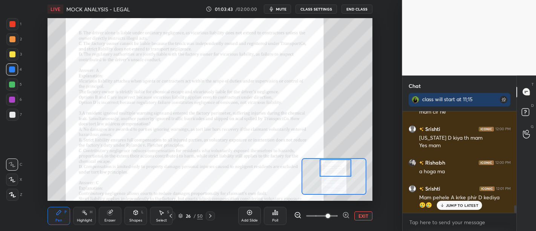
click at [461, 205] on p "JUMP TO LATEST" at bounding box center [462, 205] width 32 height 5
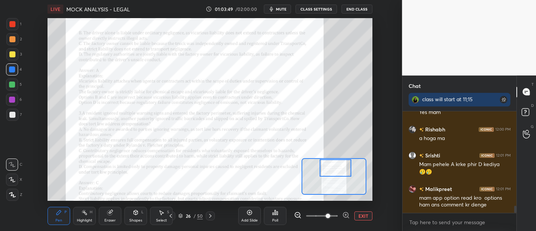
scroll to position [1336, 0]
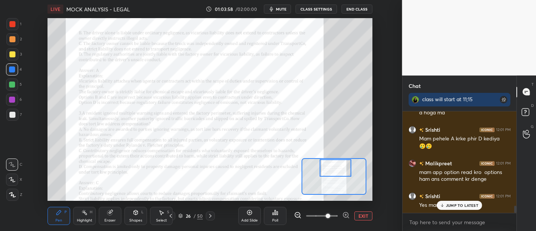
click at [468, 205] on p "JUMP TO LATEST" at bounding box center [462, 205] width 32 height 5
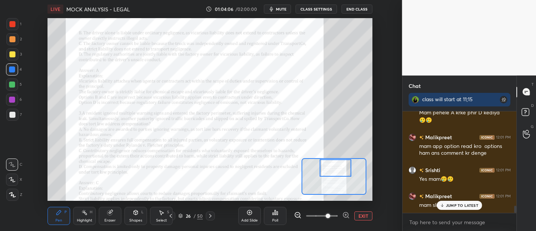
scroll to position [1388, 0]
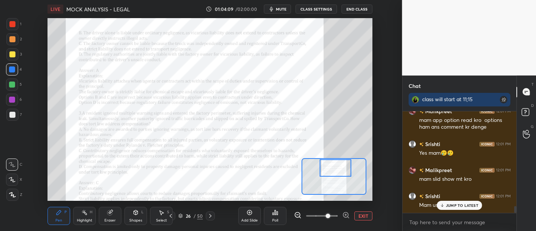
click at [459, 208] on div "JUMP TO LATEST" at bounding box center [459, 204] width 45 height 9
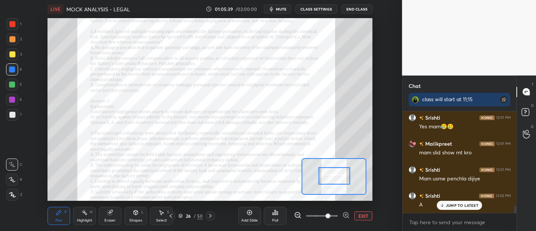
drag, startPoint x: 334, startPoint y: 173, endPoint x: 332, endPoint y: 180, distance: 7.6
click at [332, 180] on div at bounding box center [334, 175] width 32 height 17
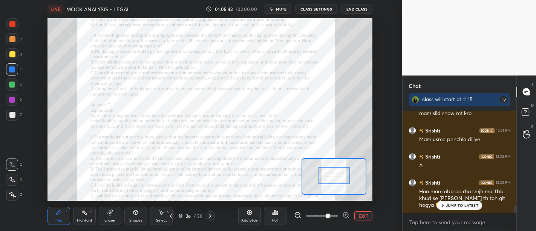
click at [458, 208] on div "JUMP TO LATEST" at bounding box center [459, 204] width 45 height 9
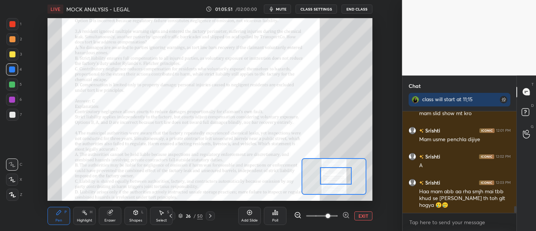
click at [344, 171] on div at bounding box center [336, 175] width 32 height 17
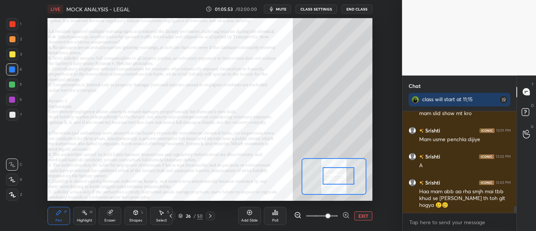
click at [347, 171] on div at bounding box center [339, 175] width 32 height 17
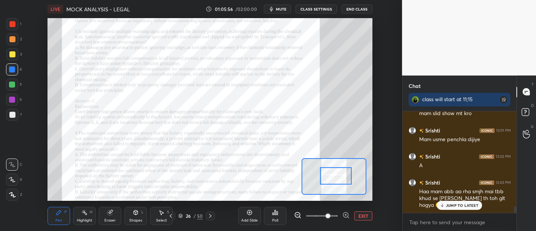
scroll to position [1472, 0]
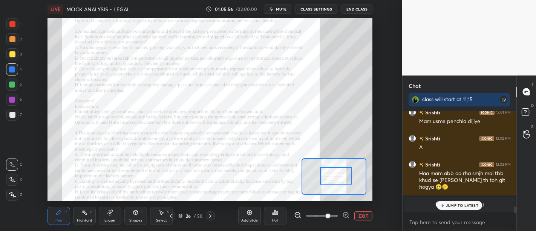
click at [345, 171] on div at bounding box center [336, 175] width 32 height 17
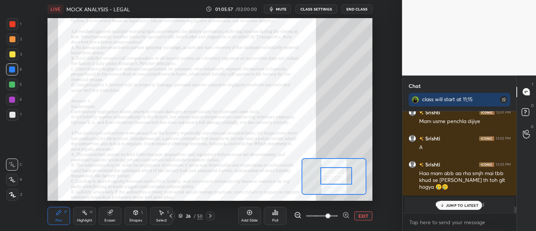
click at [459, 207] on p "JUMP TO LATEST" at bounding box center [462, 205] width 32 height 5
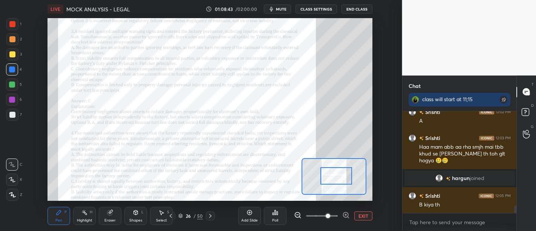
scroll to position [1389, 0]
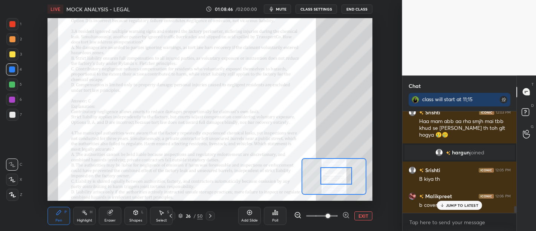
click at [462, 205] on p "JUMP TO LATEST" at bounding box center [462, 205] width 32 height 5
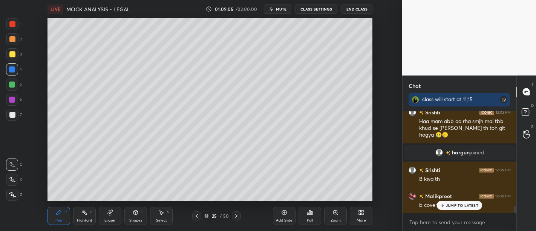
scroll to position [1415, 0]
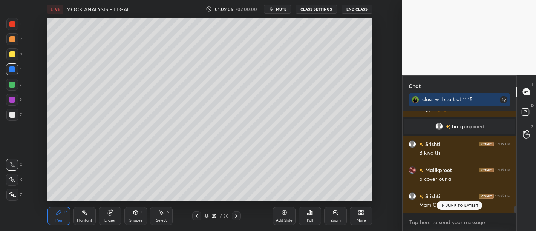
click at [336, 214] on icon at bounding box center [335, 212] width 4 height 4
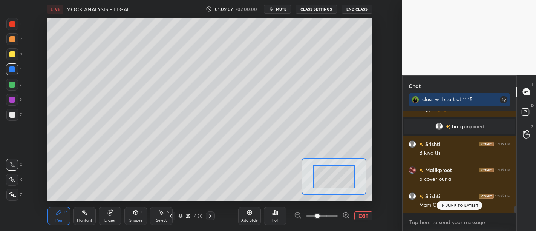
click at [457, 204] on p "JUMP TO LATEST" at bounding box center [462, 205] width 32 height 5
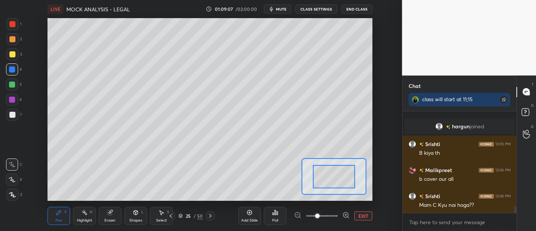
scroll to position [1441, 0]
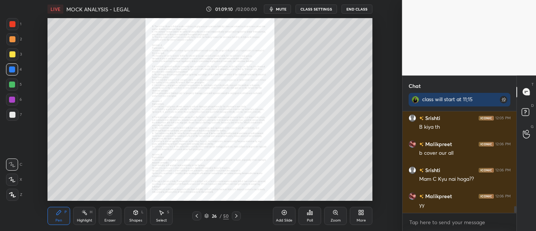
click at [338, 213] on icon at bounding box center [335, 212] width 6 height 6
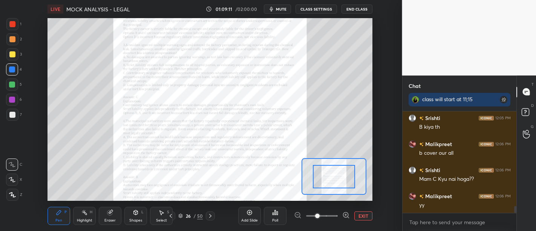
click at [338, 213] on div at bounding box center [322, 215] width 56 height 9
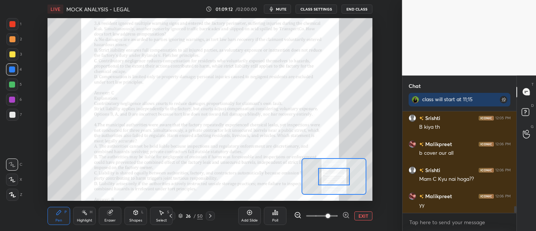
click at [326, 215] on span at bounding box center [328, 215] width 5 height 5
click at [328, 177] on div at bounding box center [334, 176] width 32 height 17
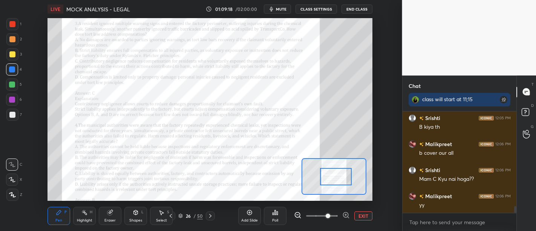
click at [332, 174] on div at bounding box center [336, 176] width 32 height 17
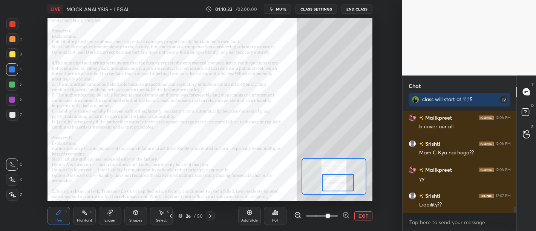
drag, startPoint x: 337, startPoint y: 176, endPoint x: 340, endPoint y: 182, distance: 6.7
click at [340, 182] on div at bounding box center [338, 182] width 32 height 17
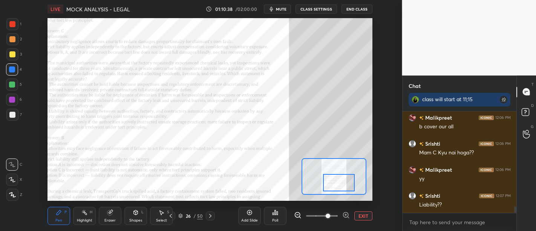
scroll to position [1493, 0]
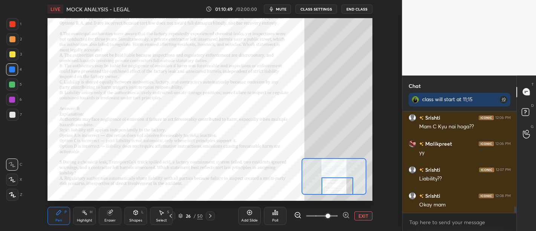
click at [335, 188] on div at bounding box center [337, 185] width 32 height 17
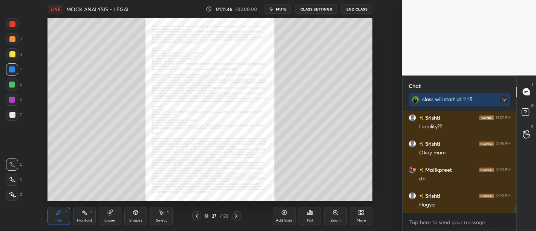
click at [339, 218] on div "Zoom" at bounding box center [336, 220] width 10 height 4
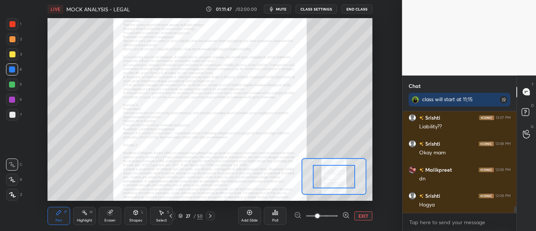
click at [339, 217] on div at bounding box center [322, 215] width 56 height 9
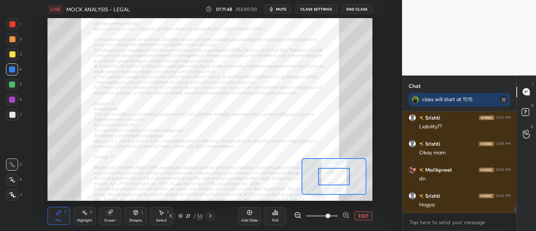
click at [328, 217] on span at bounding box center [322, 215] width 32 height 11
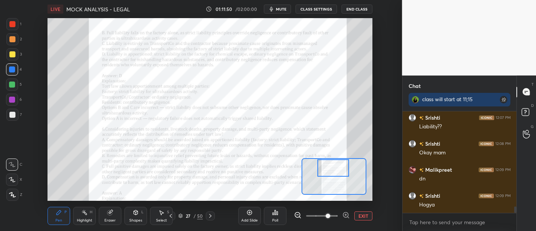
click at [331, 153] on div "Setting up your live class Poll for secs No correct answer Start poll" at bounding box center [209, 109] width 325 height 183
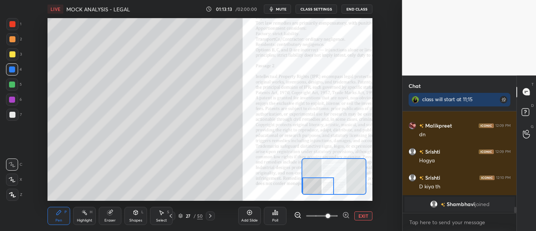
click at [11, 83] on div at bounding box center [12, 84] width 6 height 6
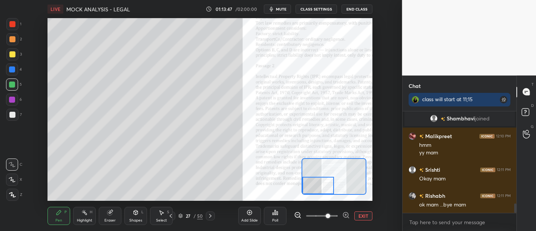
scroll to position [1034, 0]
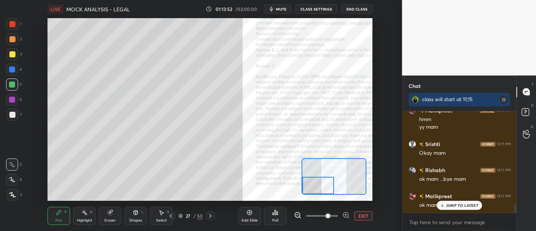
click at [445, 205] on div "JUMP TO LATEST" at bounding box center [459, 204] width 45 height 9
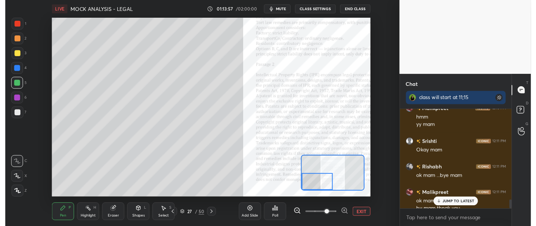
scroll to position [1042, 0]
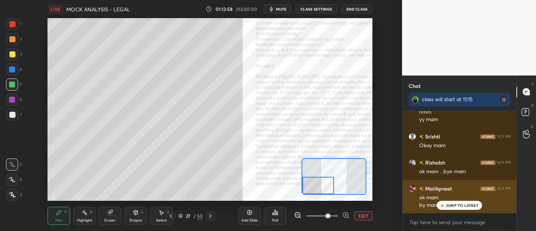
click at [457, 204] on p "JUMP TO LATEST" at bounding box center [462, 205] width 32 height 5
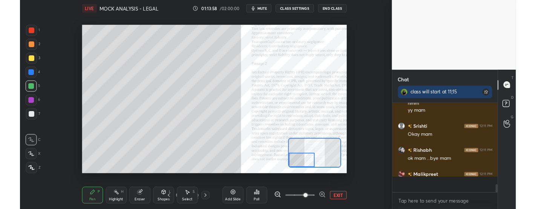
scroll to position [2, 2]
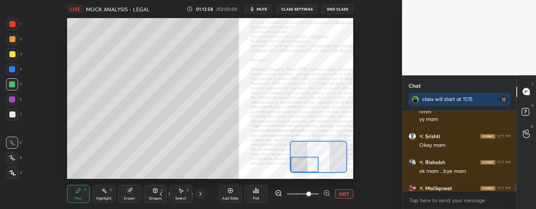
type textarea "x"
click at [233, 191] on icon at bounding box center [230, 190] width 5 height 5
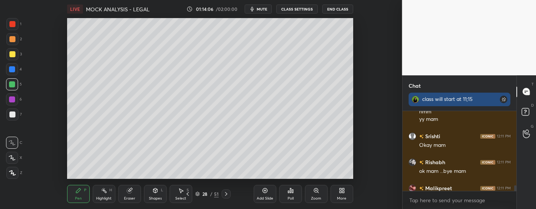
scroll to position [1064, 0]
